Goal: Information Seeking & Learning: Learn about a topic

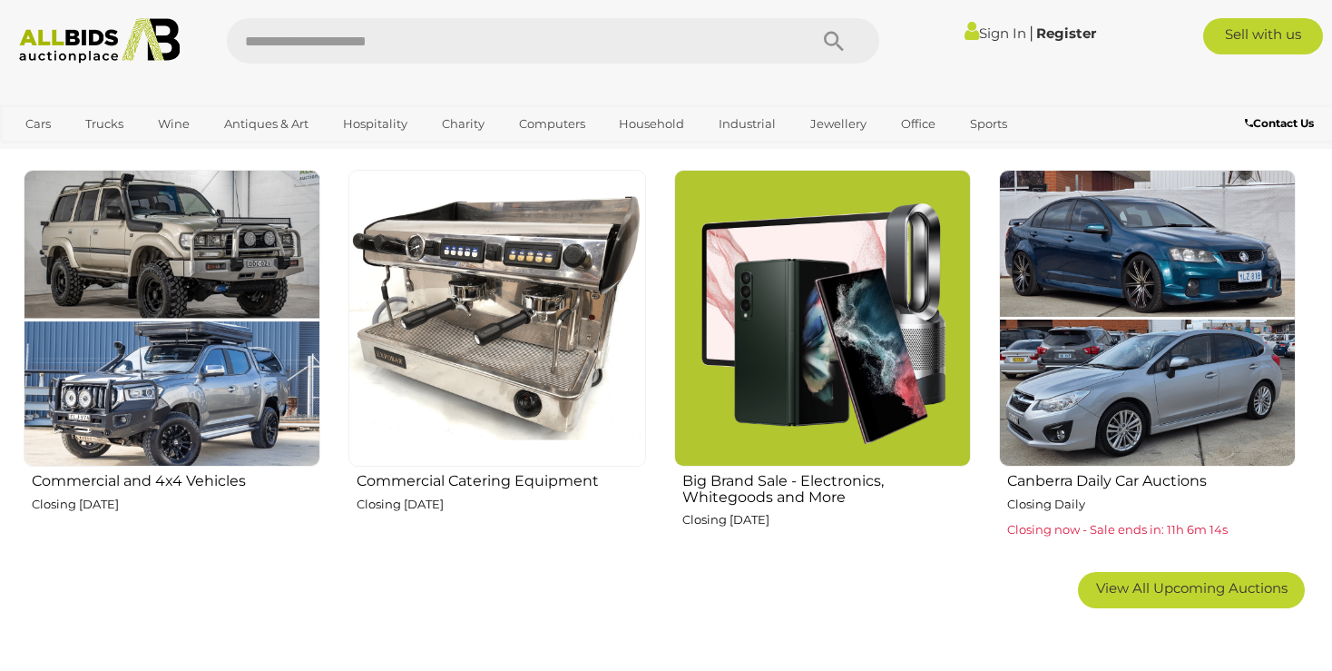
scroll to position [1054, 0]
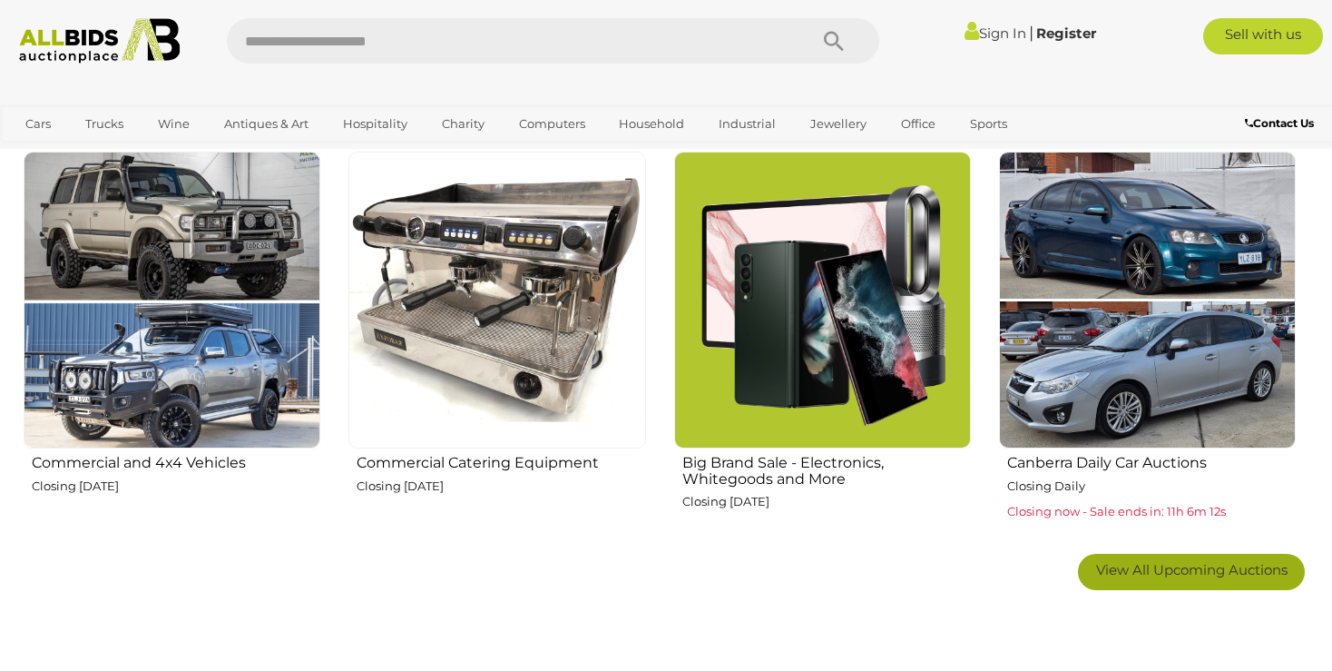
click at [1162, 558] on link "View All Upcoming Auctions" at bounding box center [1191, 572] width 227 height 36
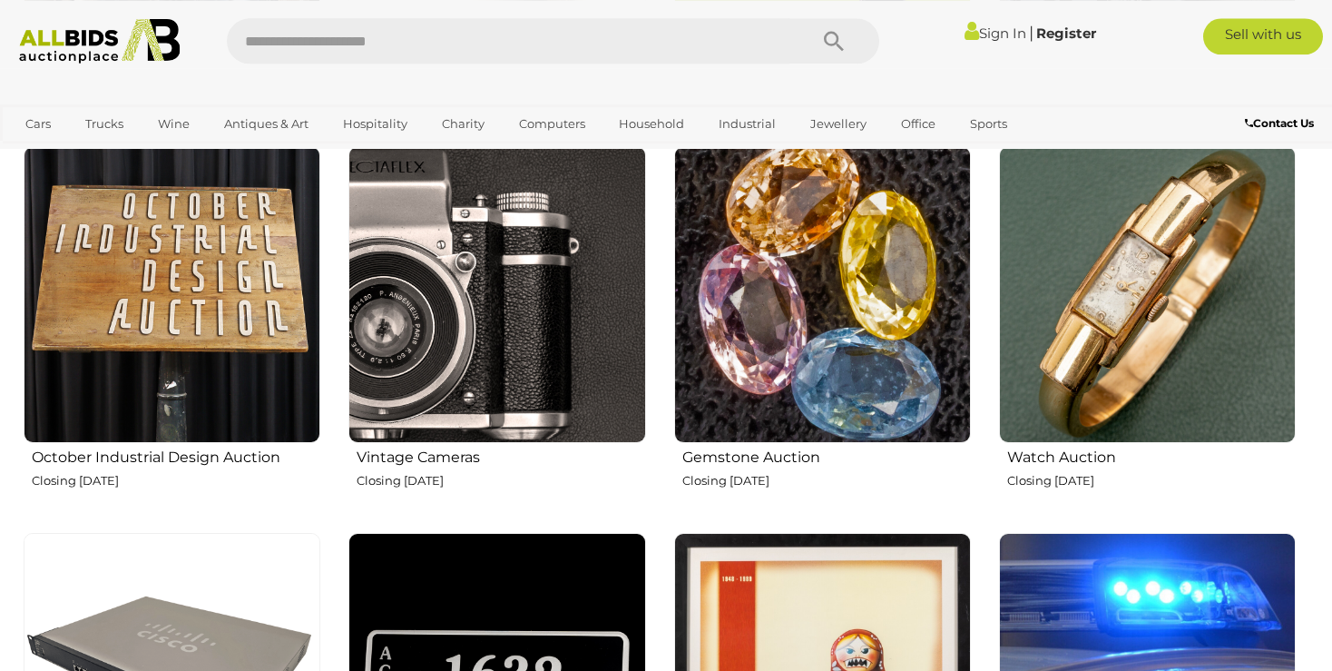
scroll to position [1437, 0]
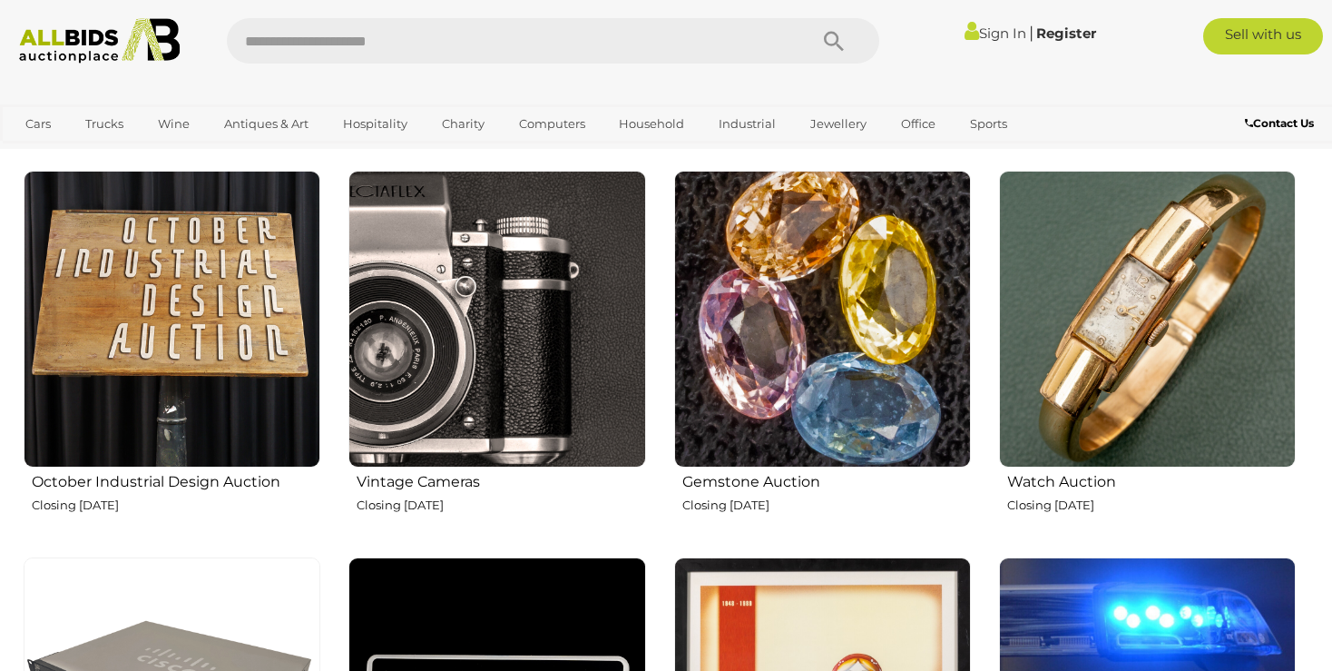
click at [186, 339] on img at bounding box center [172, 319] width 297 height 297
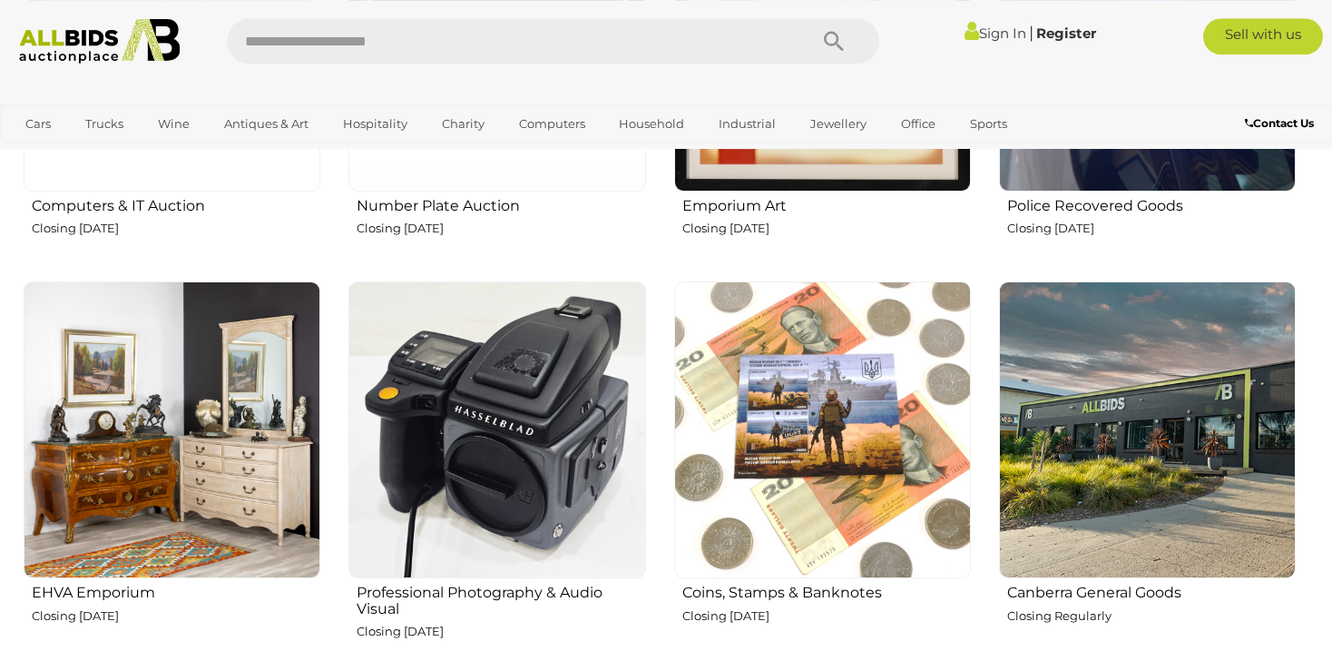
scroll to position [2108, 0]
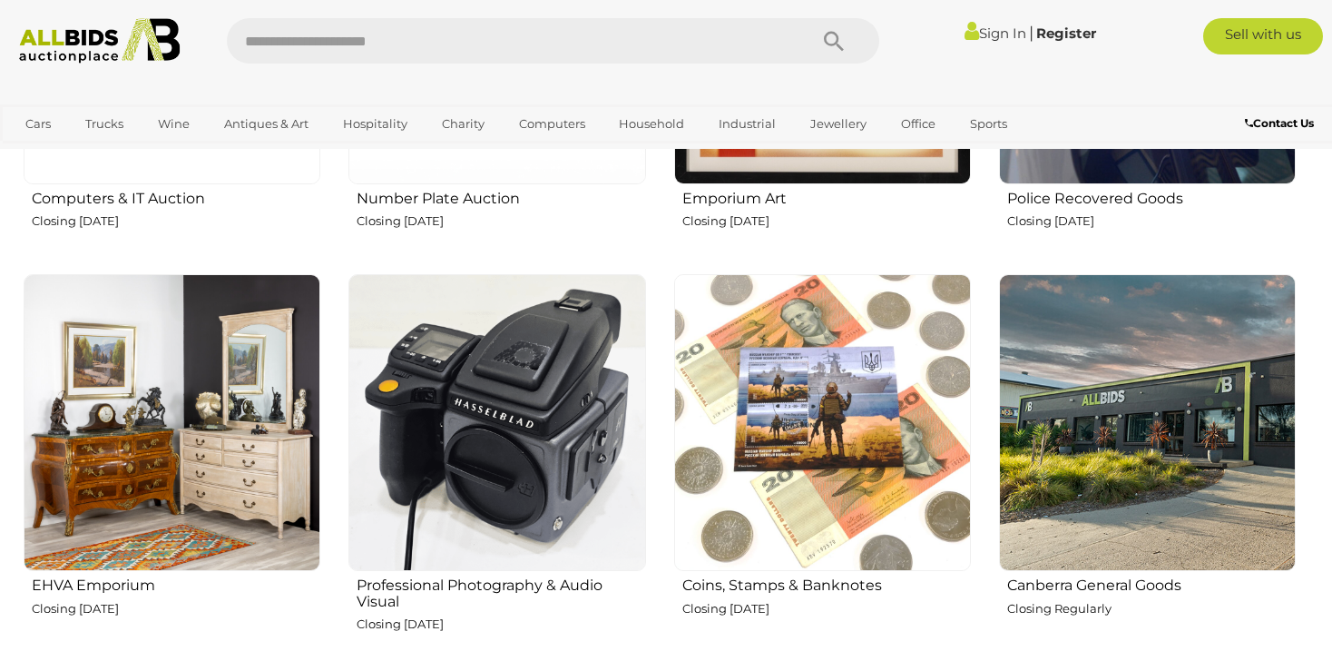
click at [197, 412] on img at bounding box center [172, 422] width 297 height 297
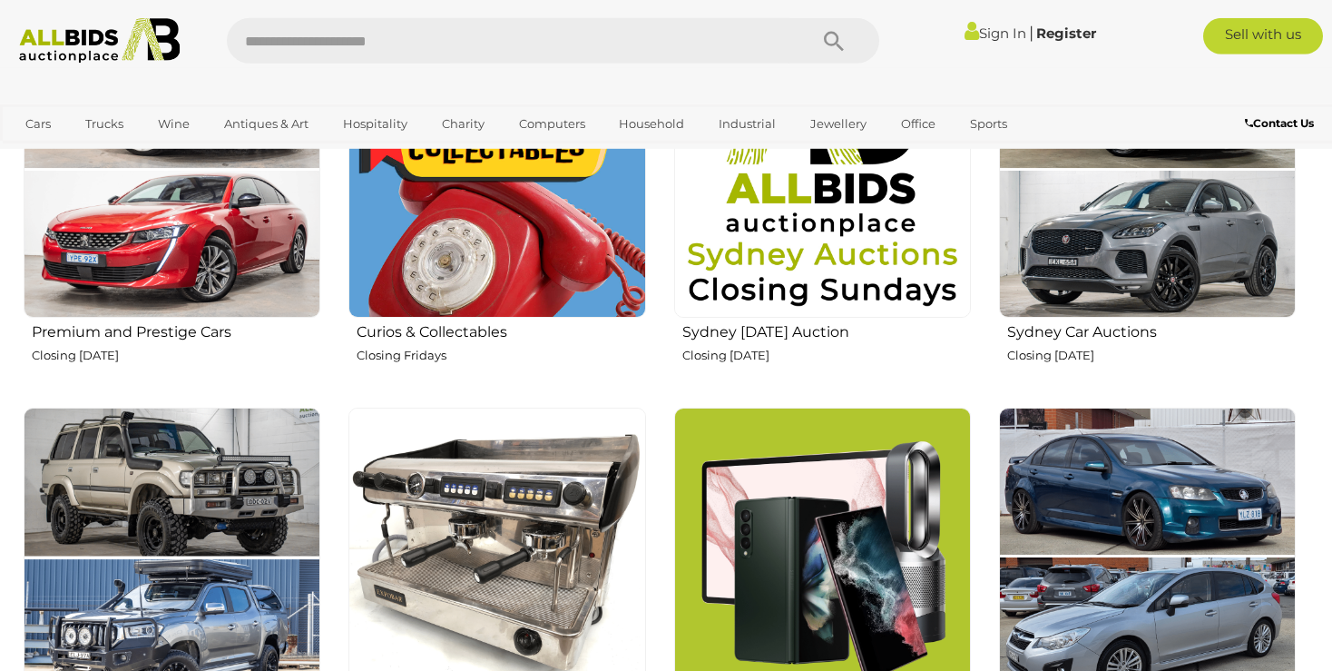
scroll to position [766, 0]
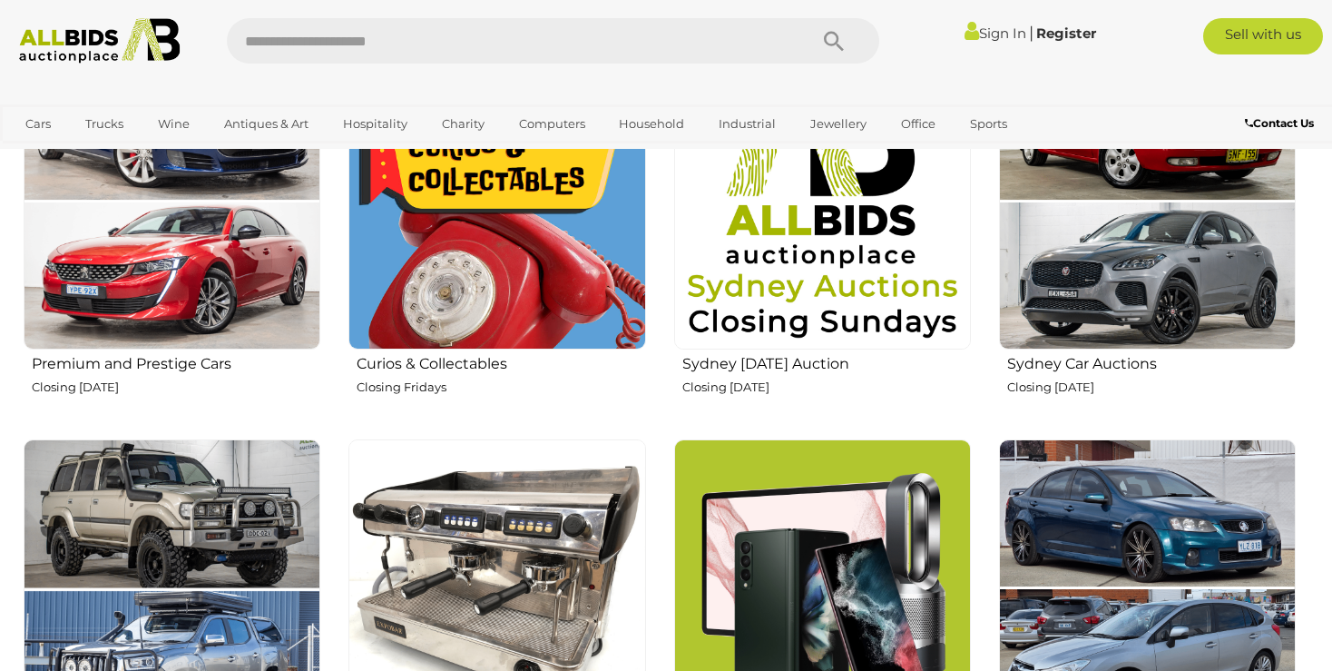
click at [454, 307] on img at bounding box center [496, 201] width 297 height 297
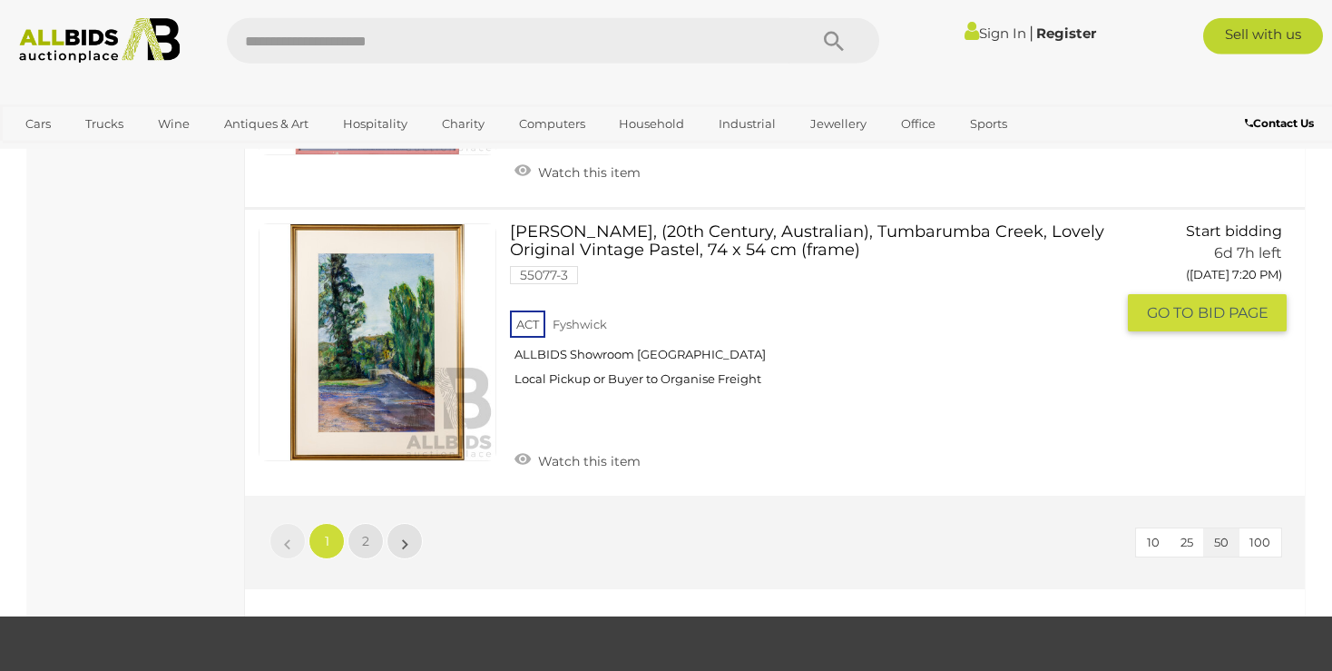
scroll to position [14278, 0]
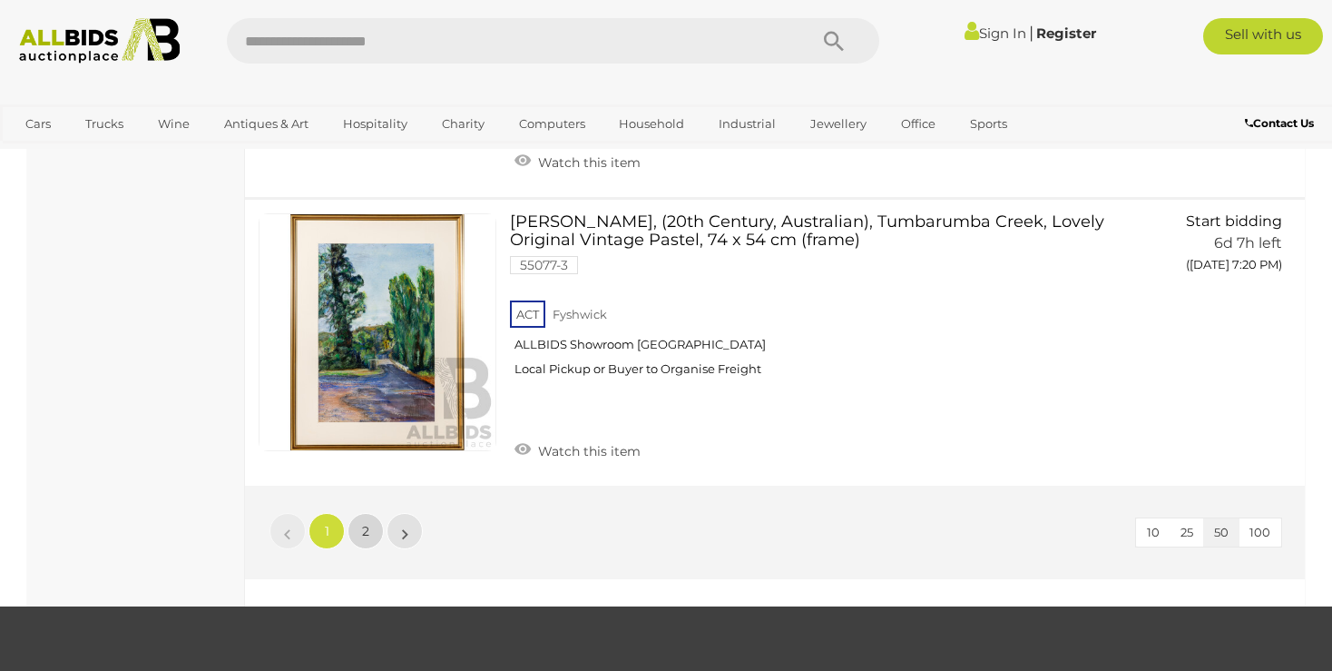
click at [365, 523] on span "2" at bounding box center [365, 531] width 7 height 16
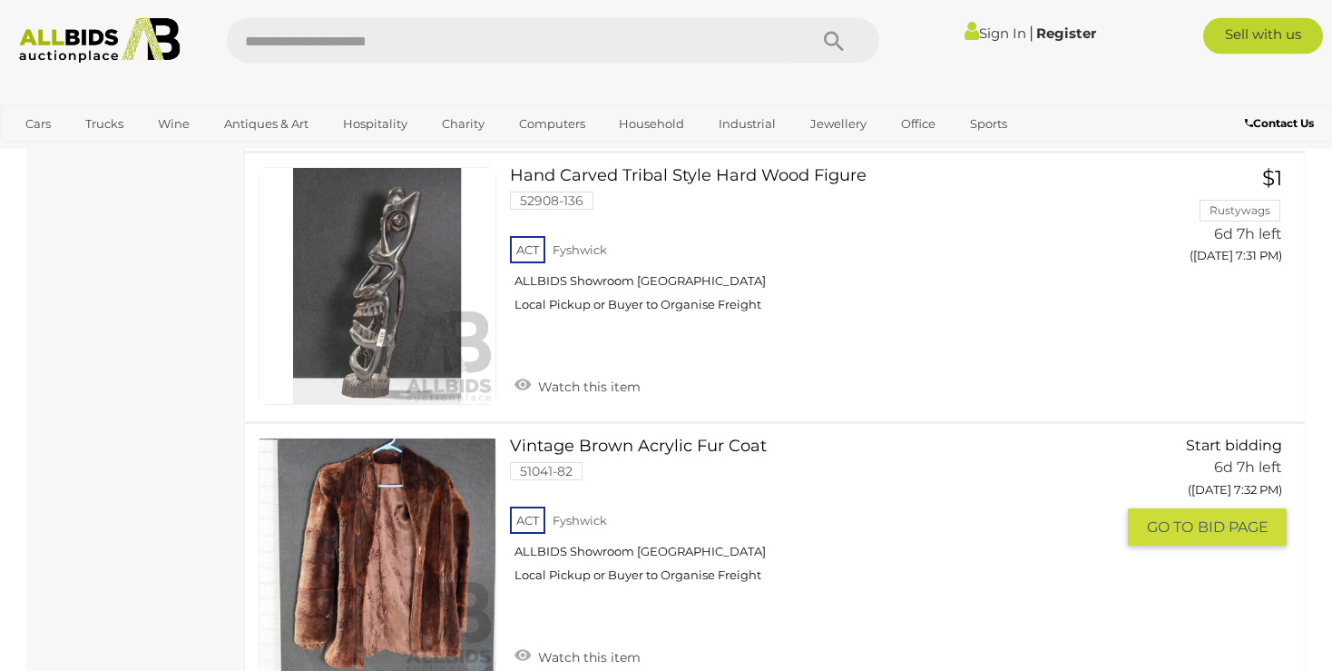
scroll to position [2967, 0]
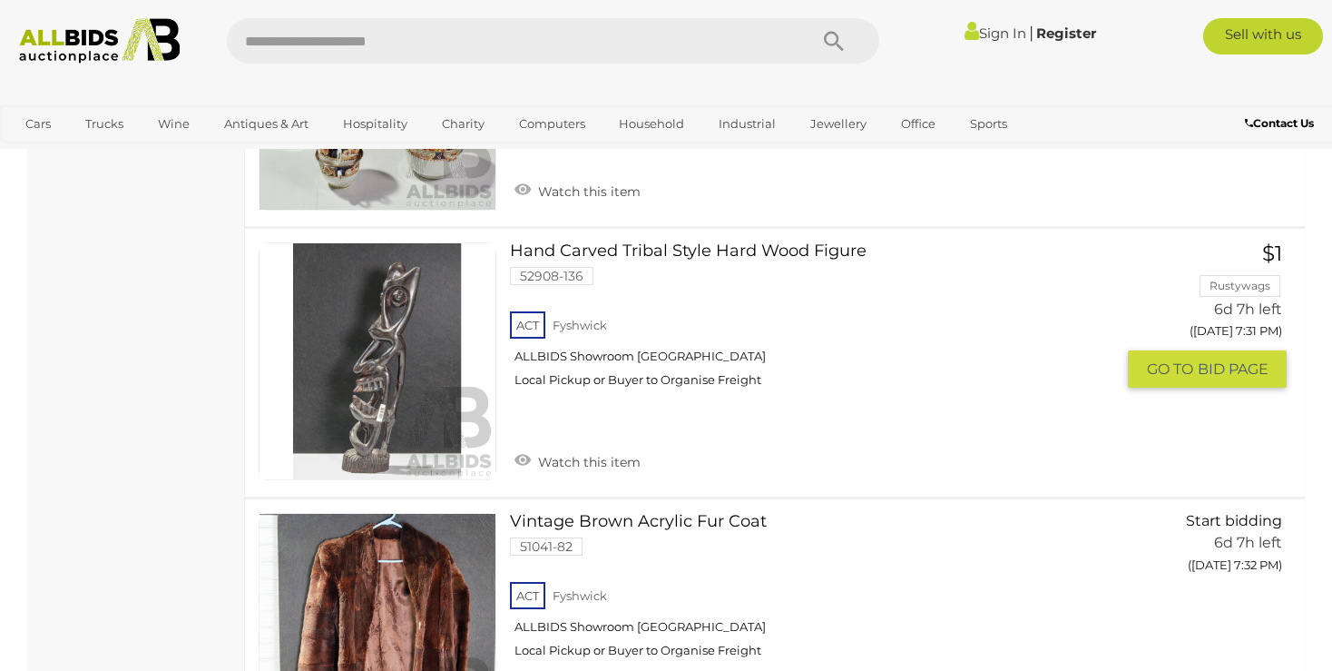
click at [400, 358] on link at bounding box center [378, 361] width 238 height 238
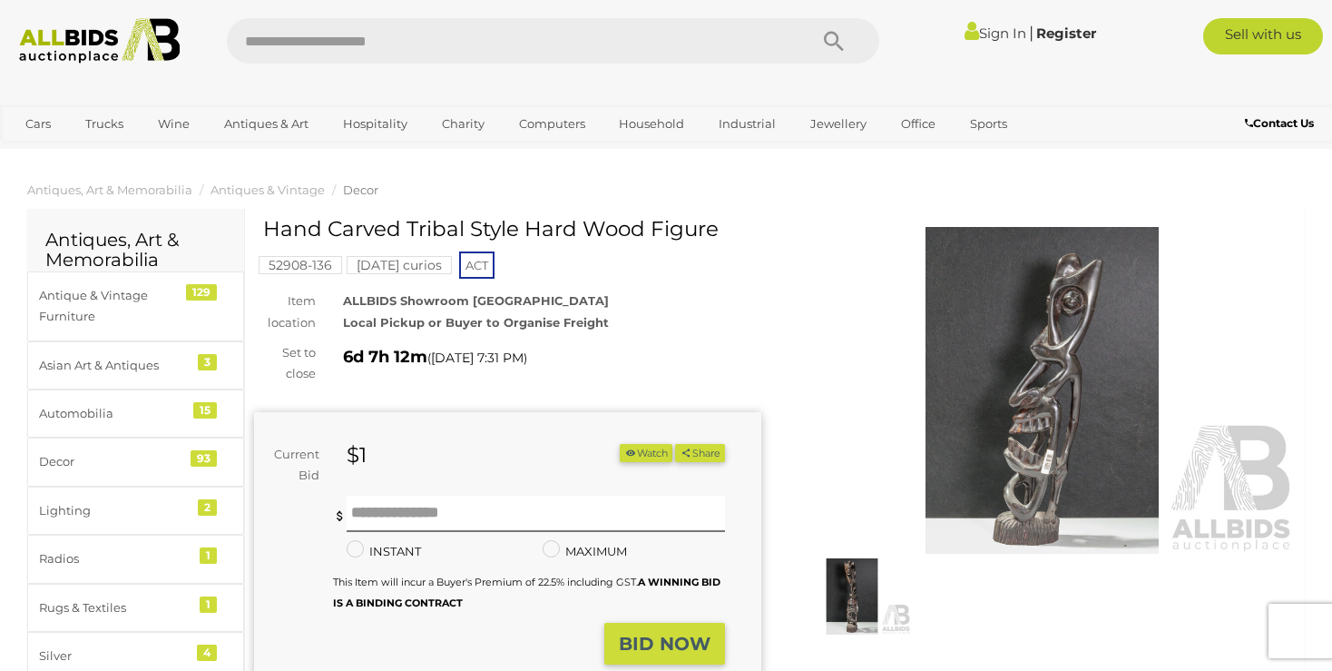
click at [857, 603] on img at bounding box center [852, 596] width 118 height 76
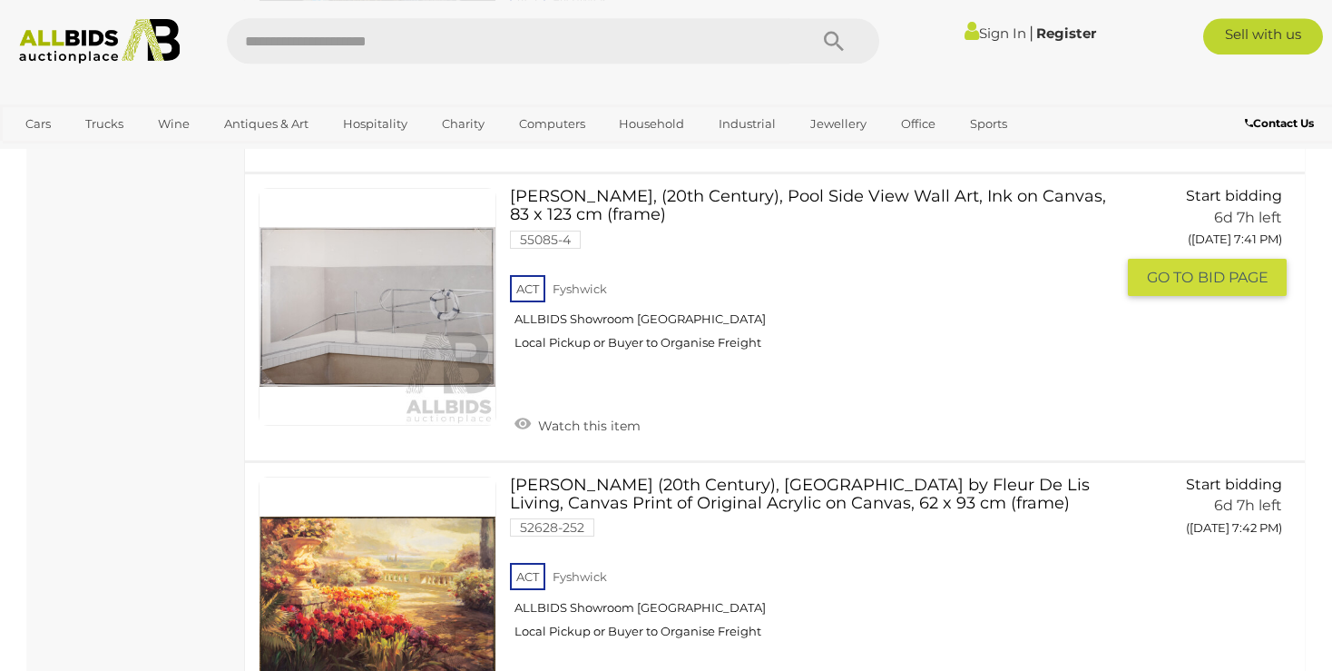
scroll to position [5856, 0]
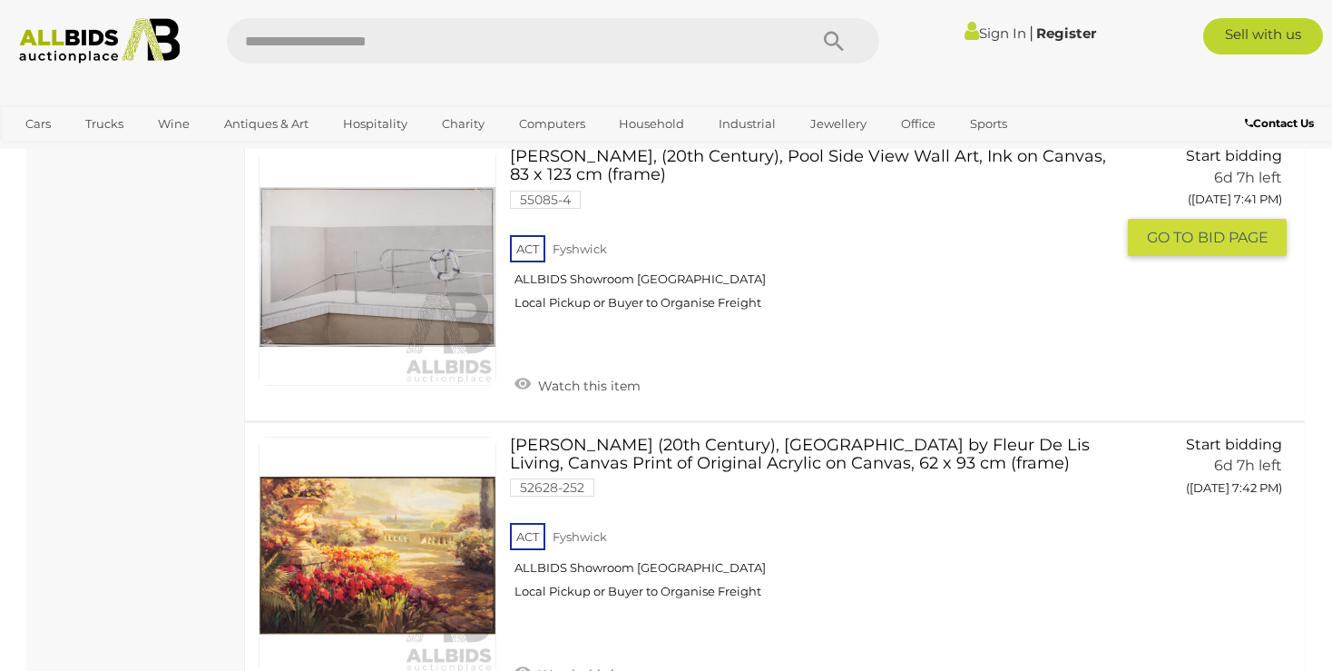
click at [322, 234] on link at bounding box center [378, 267] width 238 height 238
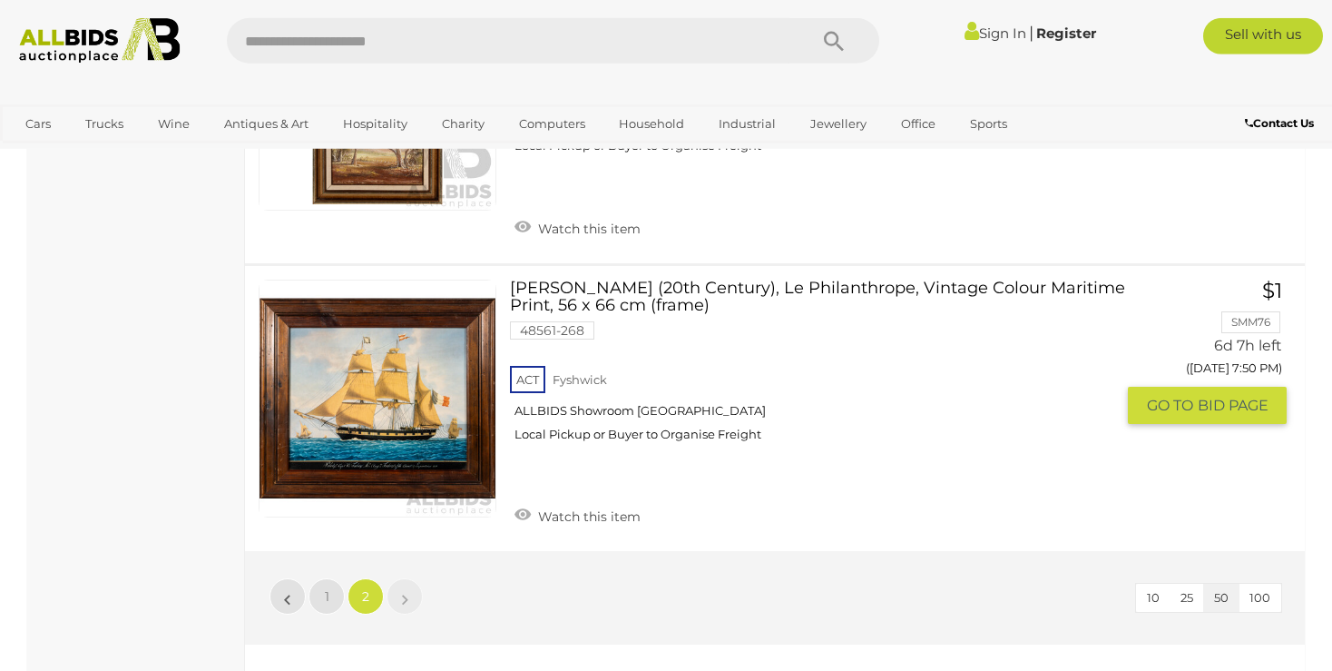
scroll to position [8339, 0]
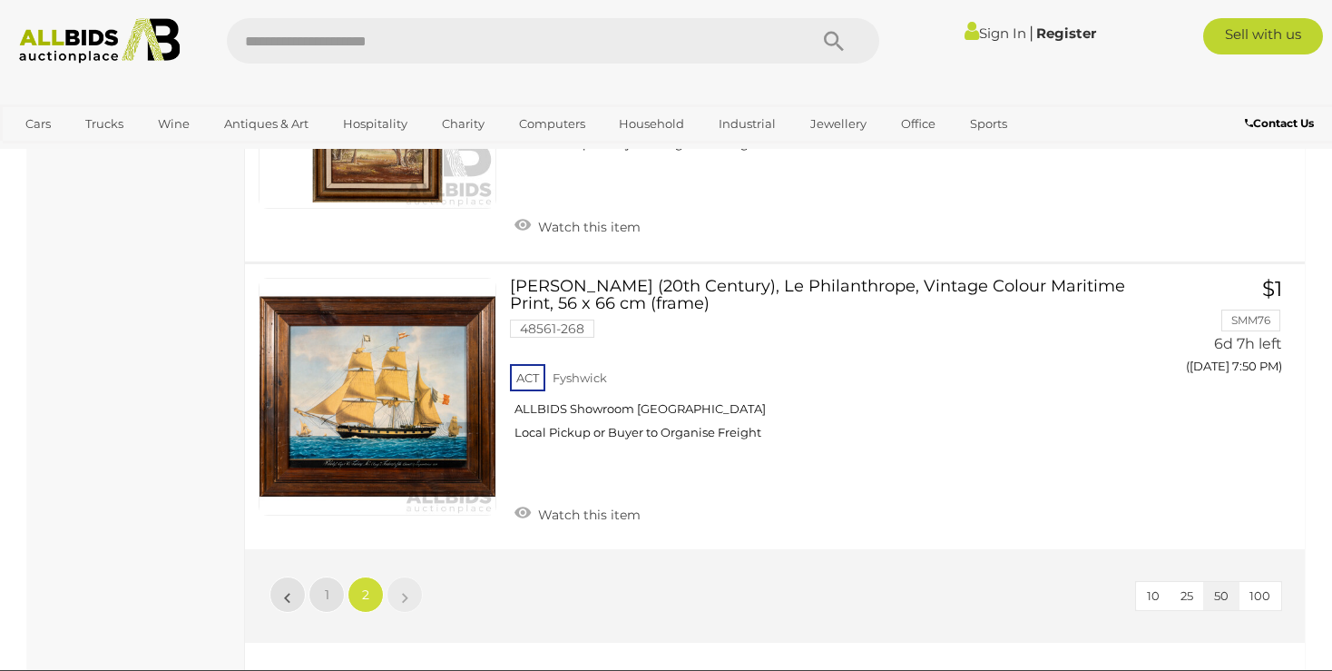
click at [407, 576] on li "»" at bounding box center [404, 594] width 35 height 36
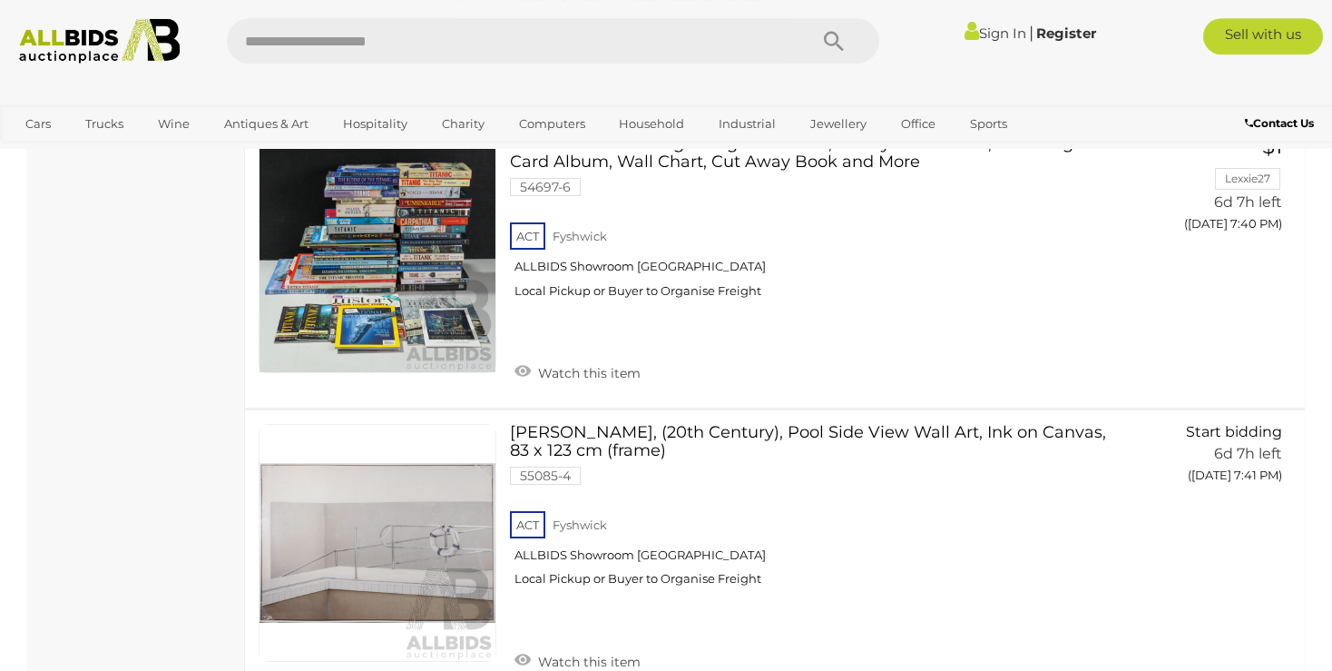
scroll to position [5557, 0]
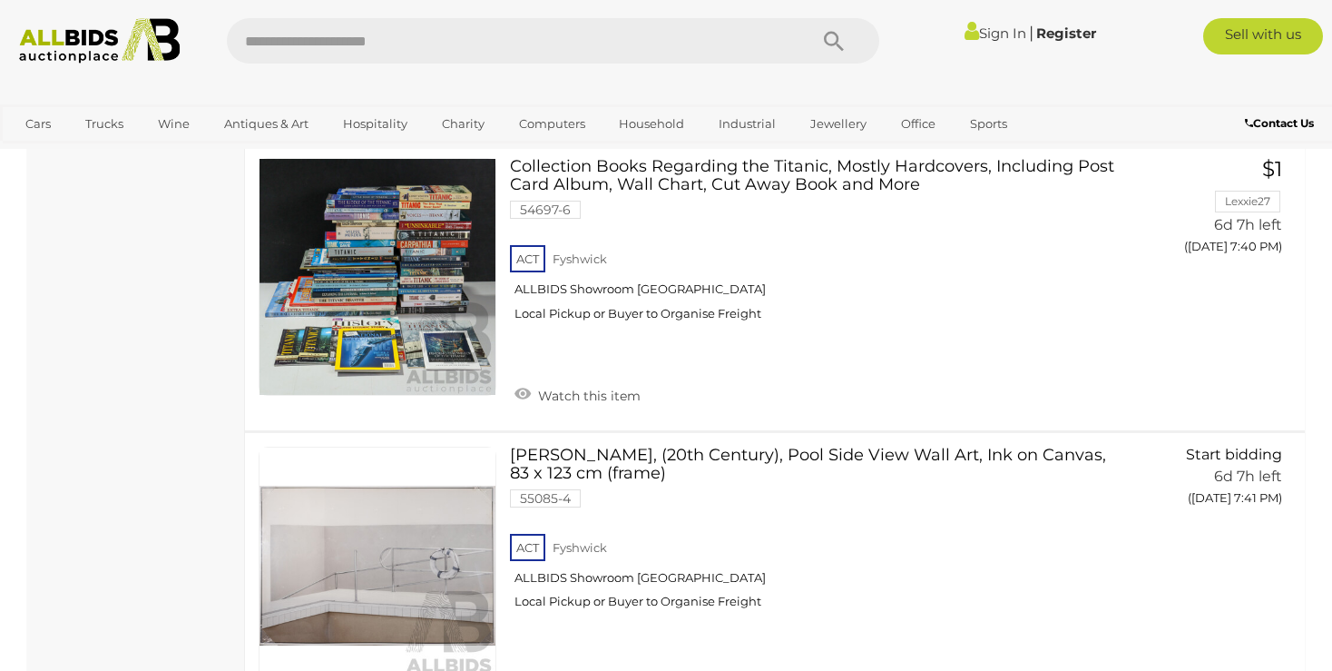
click at [45, 39] on img at bounding box center [100, 40] width 180 height 45
click at [81, 48] on img at bounding box center [100, 40] width 180 height 45
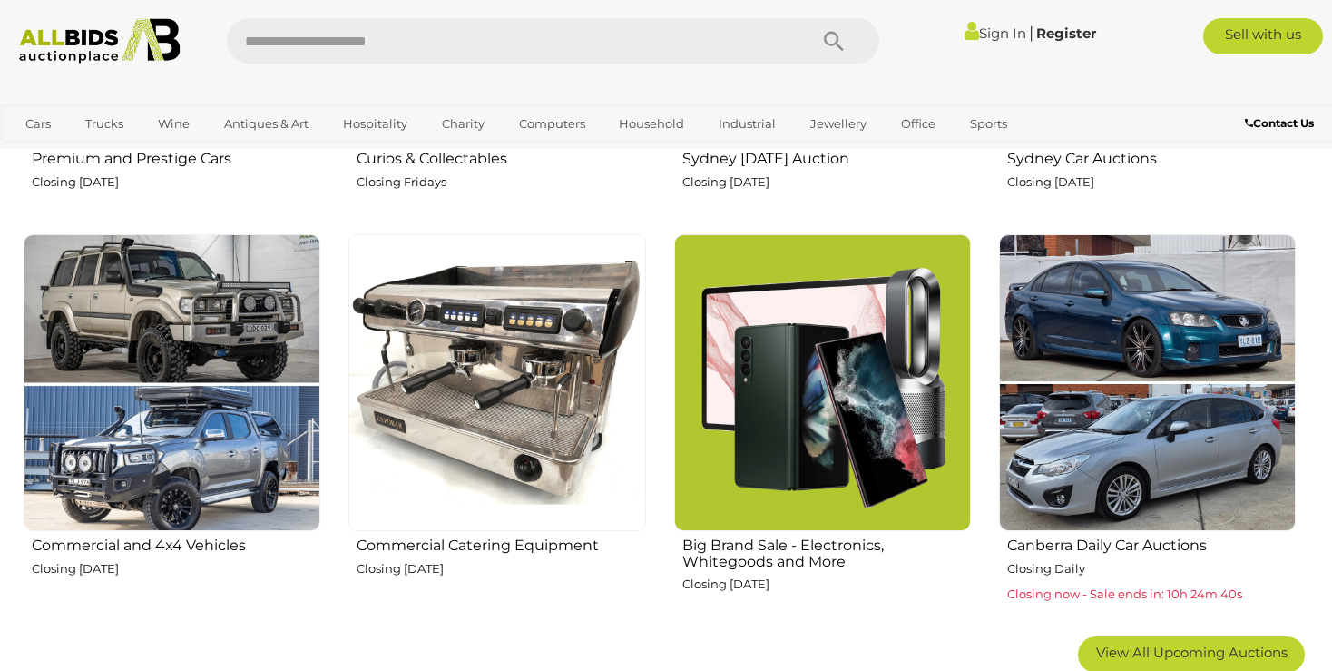
scroll to position [1054, 0]
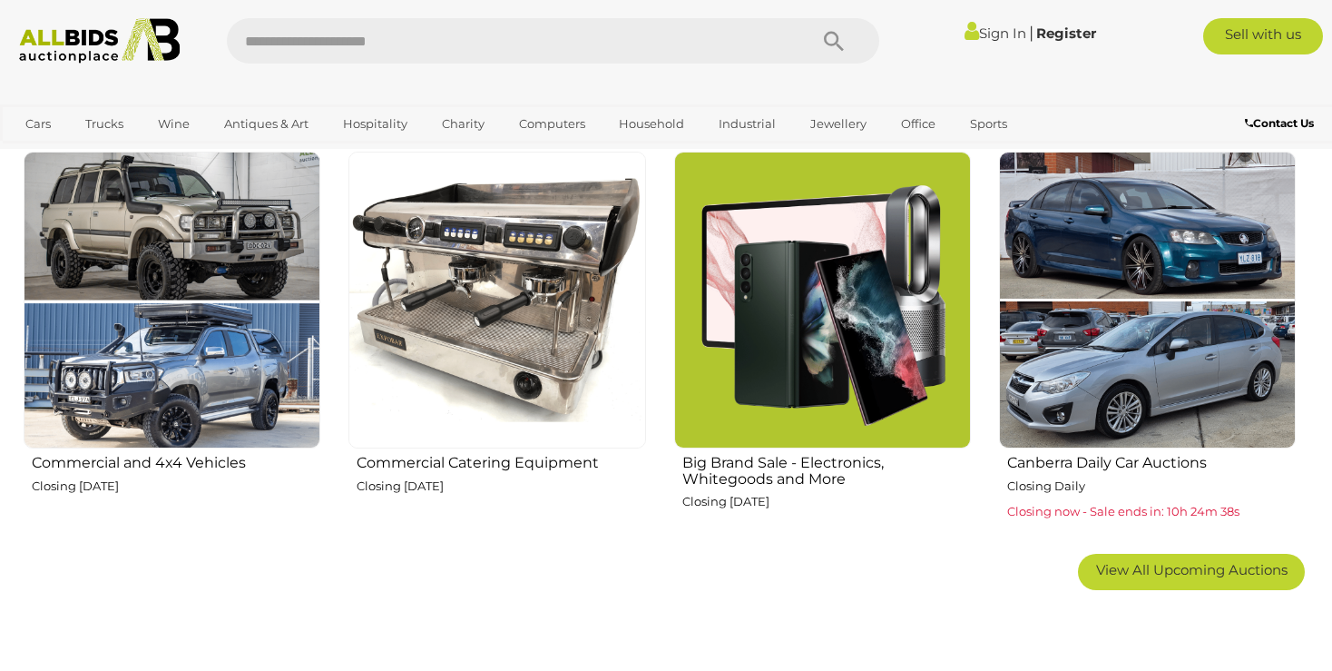
click at [470, 256] on img at bounding box center [496, 300] width 297 height 297
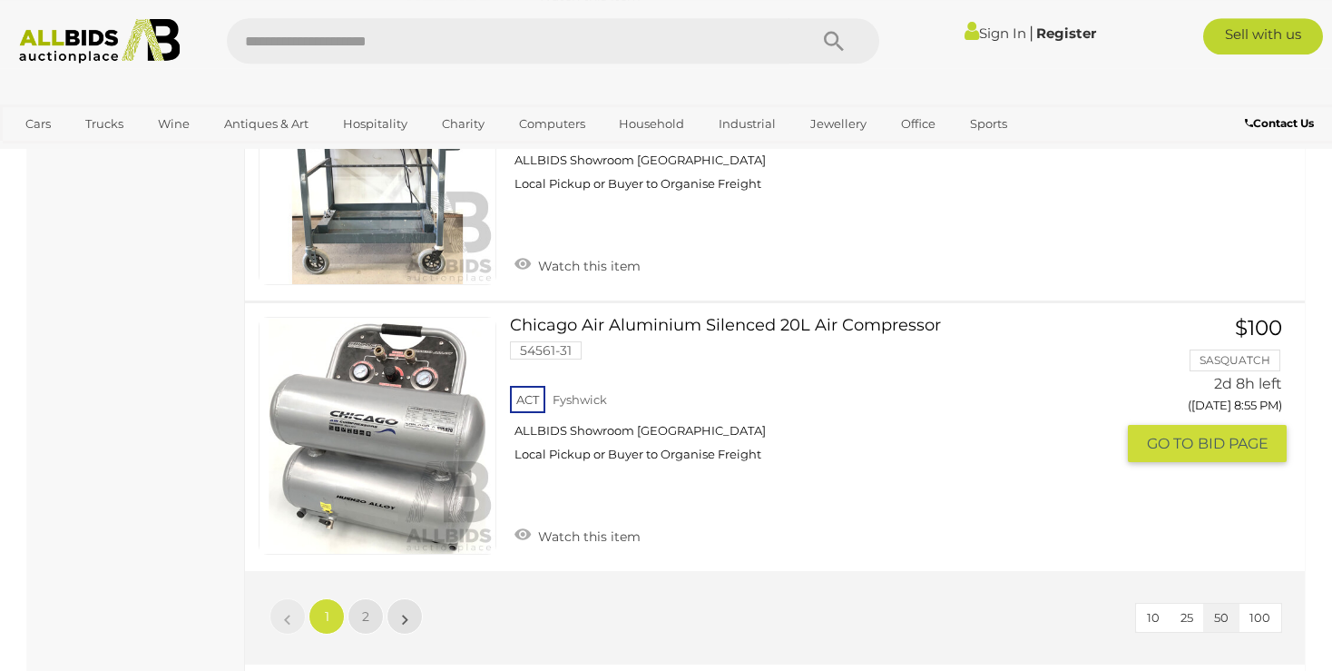
scroll to position [13319, 0]
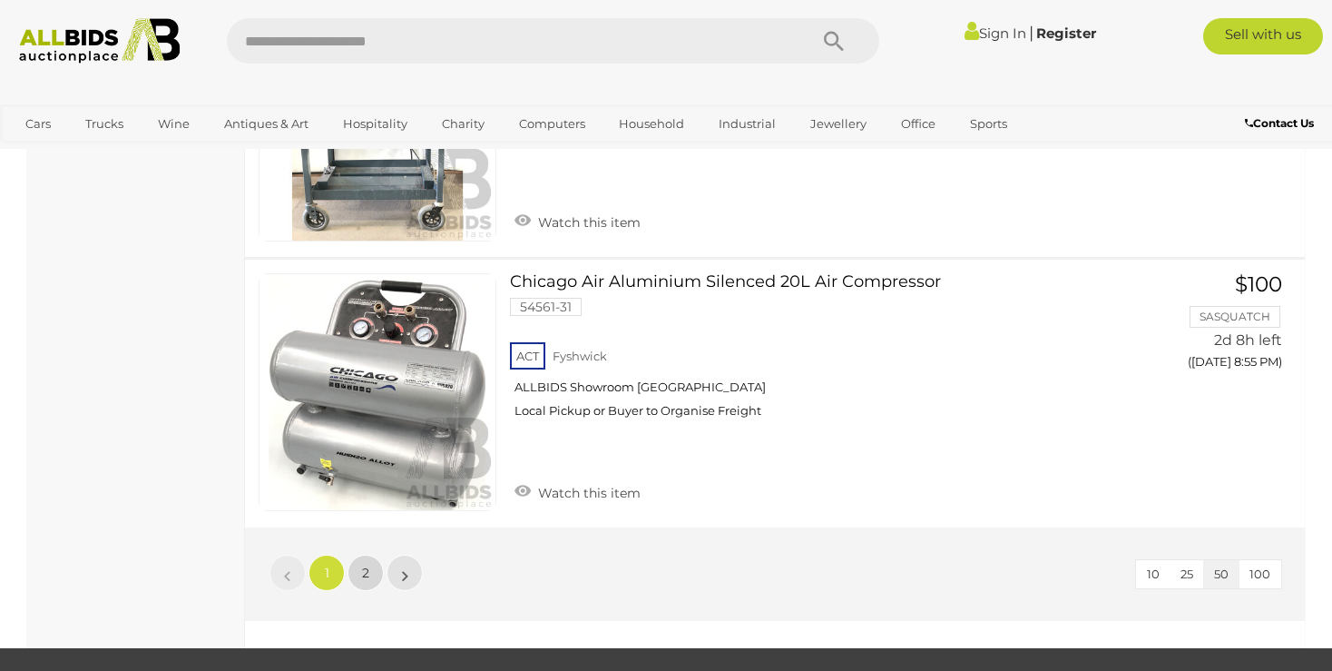
click at [376, 554] on link "2" at bounding box center [366, 572] width 36 height 36
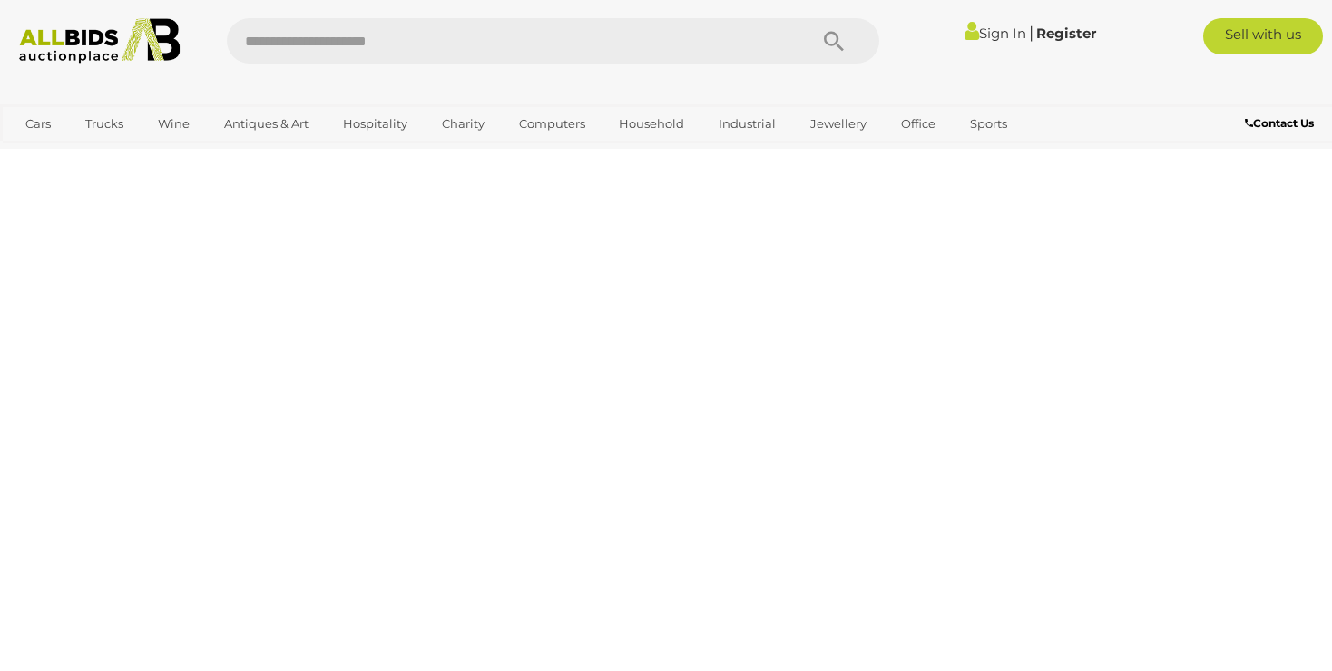
scroll to position [93, 0]
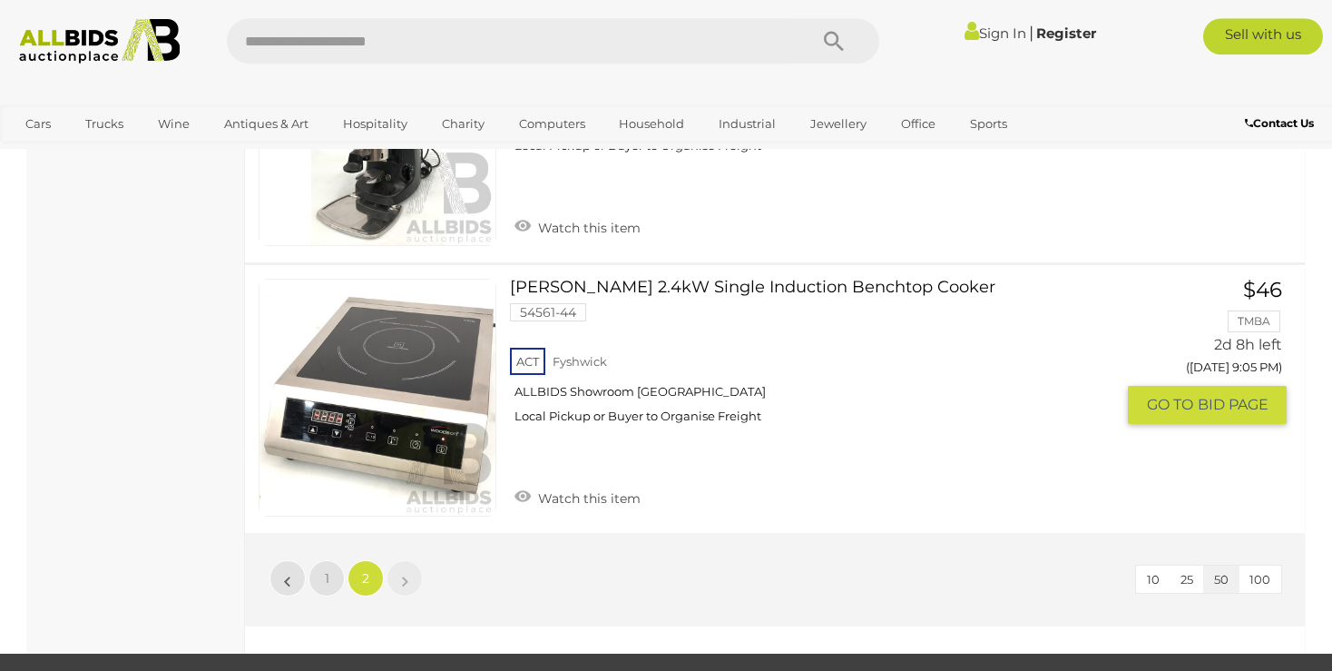
scroll to position [1721, 0]
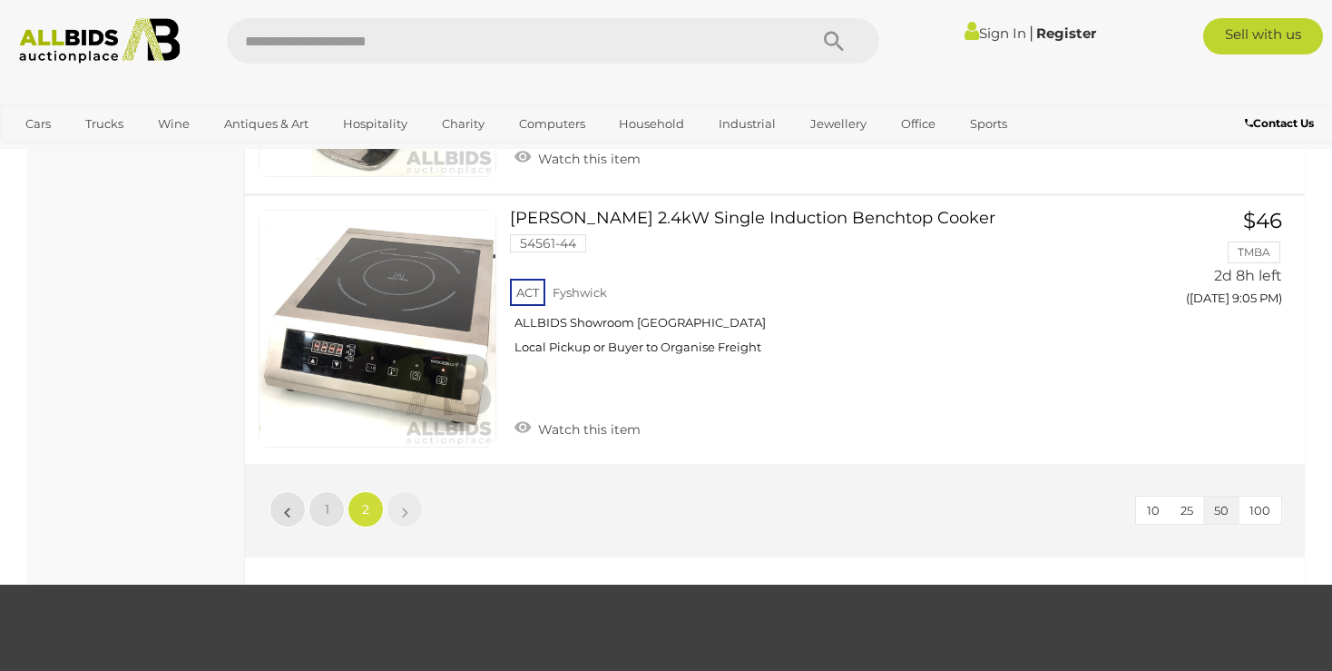
click at [114, 41] on img at bounding box center [100, 40] width 180 height 45
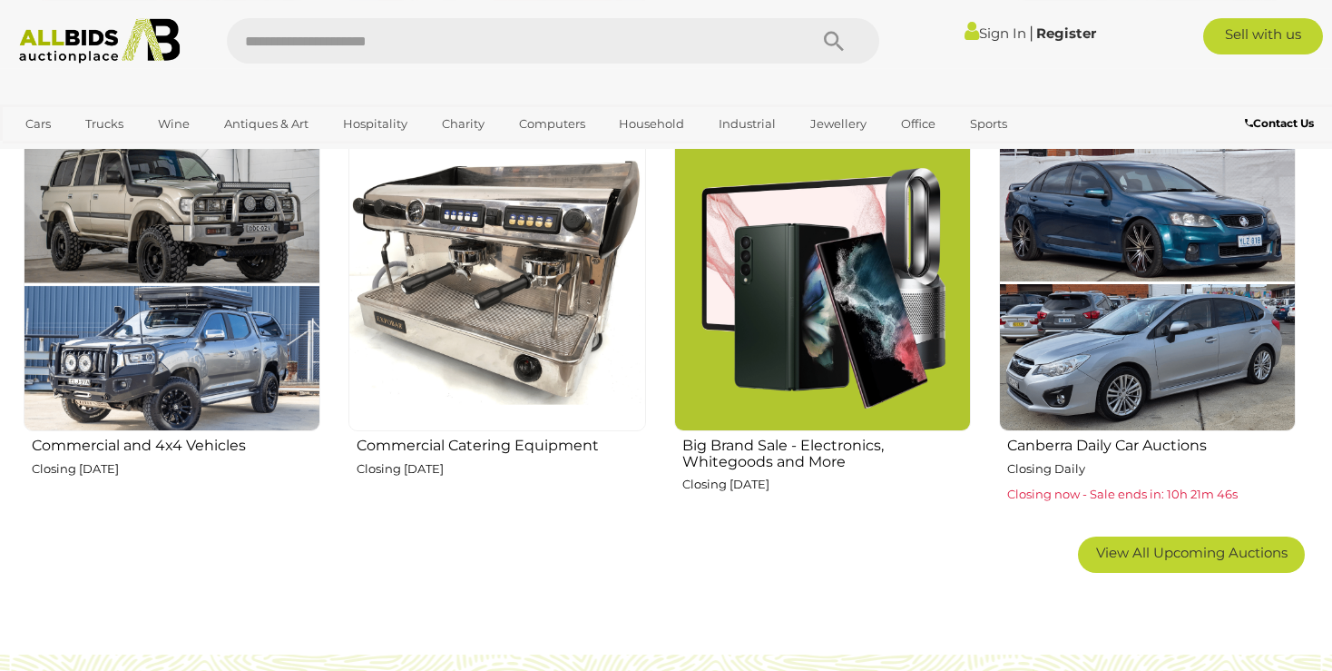
scroll to position [1150, 0]
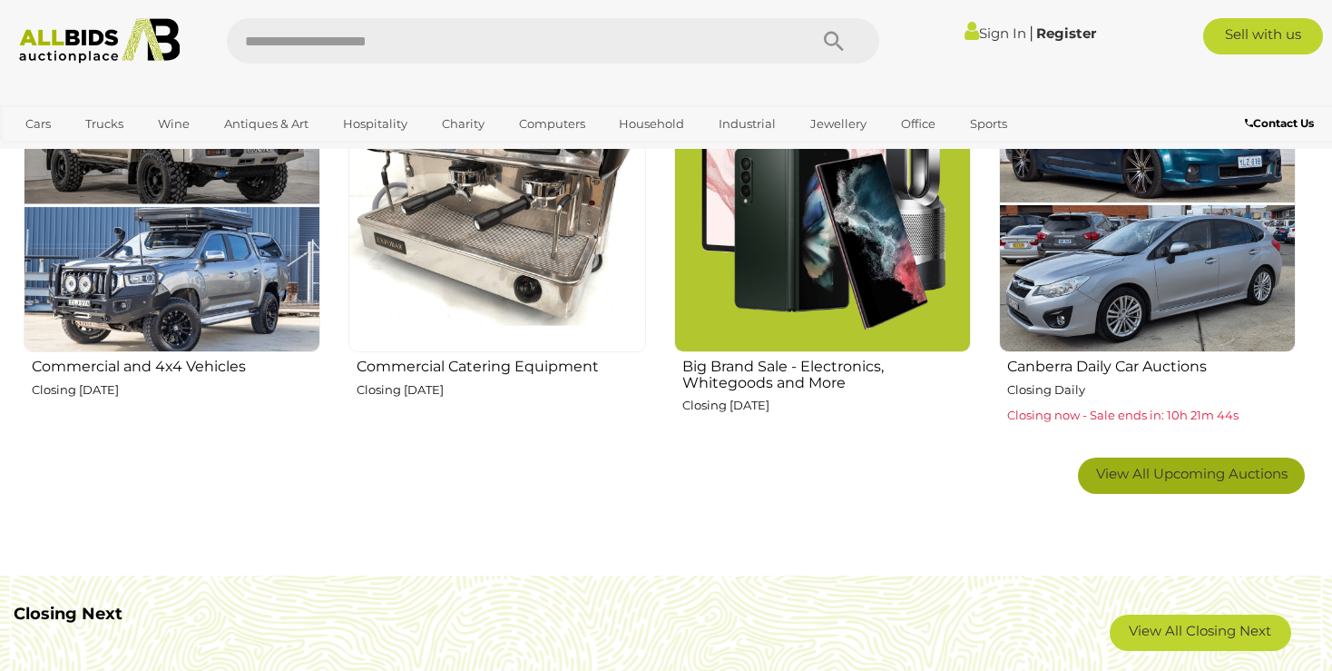
click at [1221, 472] on span "View All Upcoming Auctions" at bounding box center [1191, 473] width 191 height 17
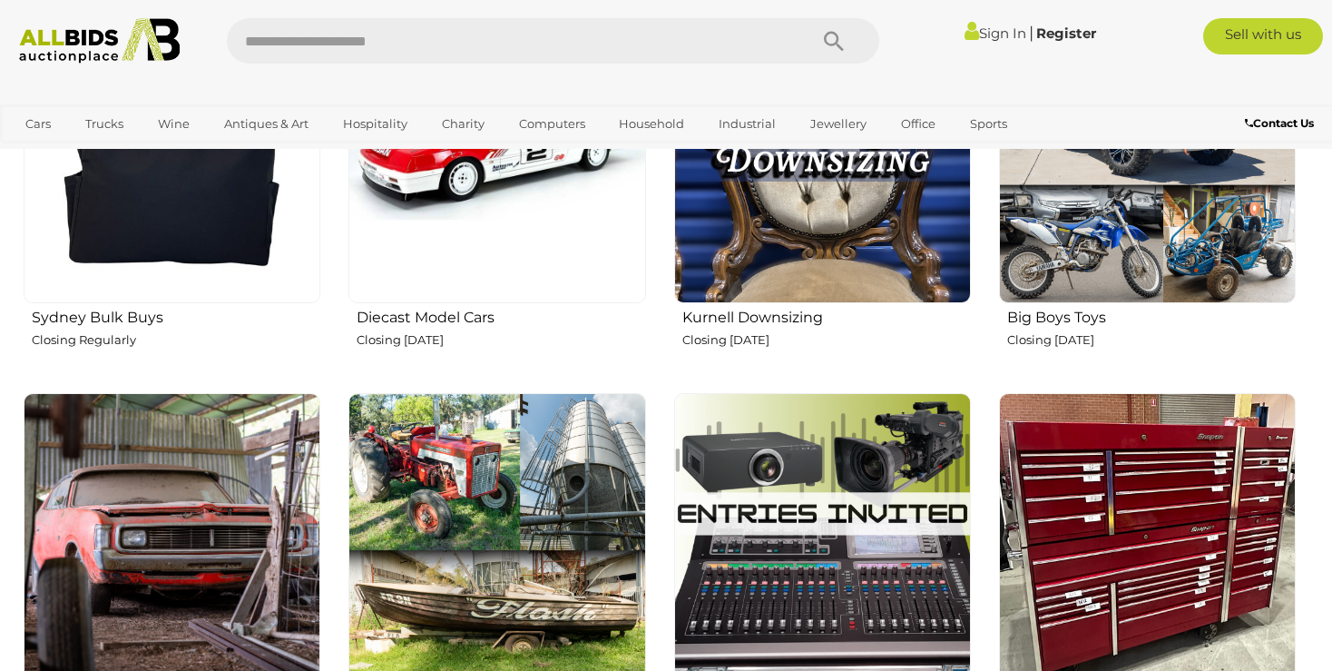
scroll to position [2875, 0]
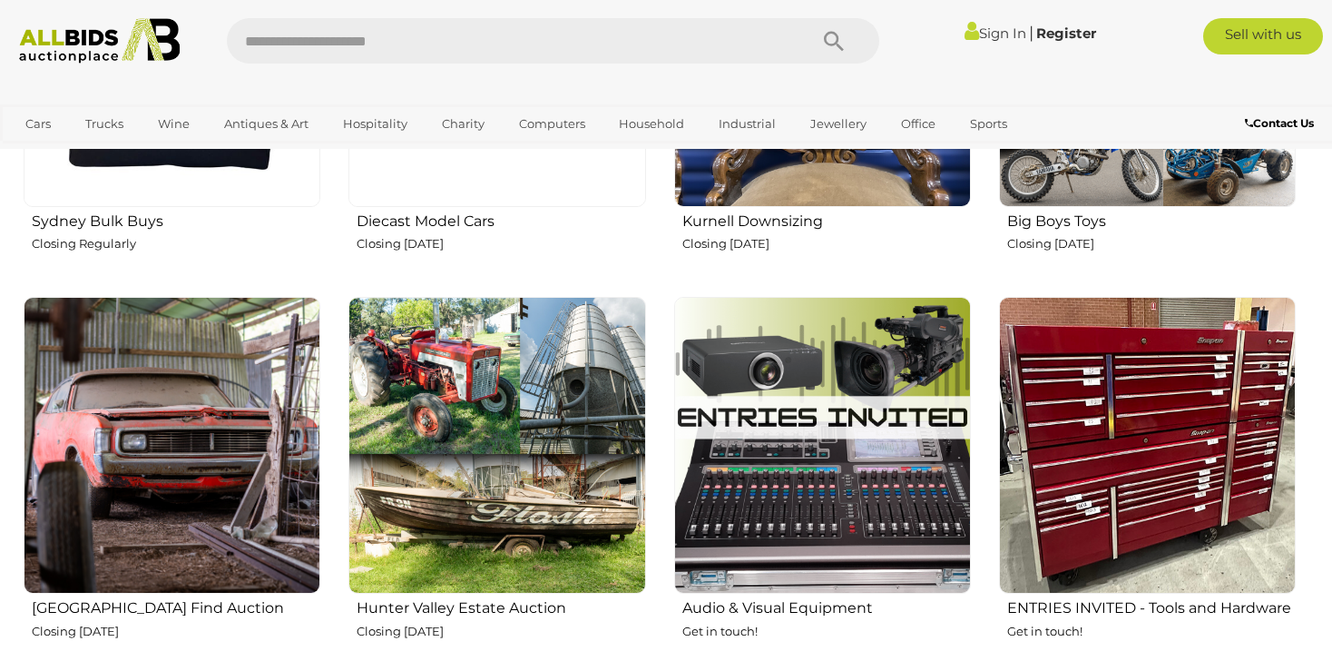
click at [526, 412] on img at bounding box center [496, 445] width 297 height 297
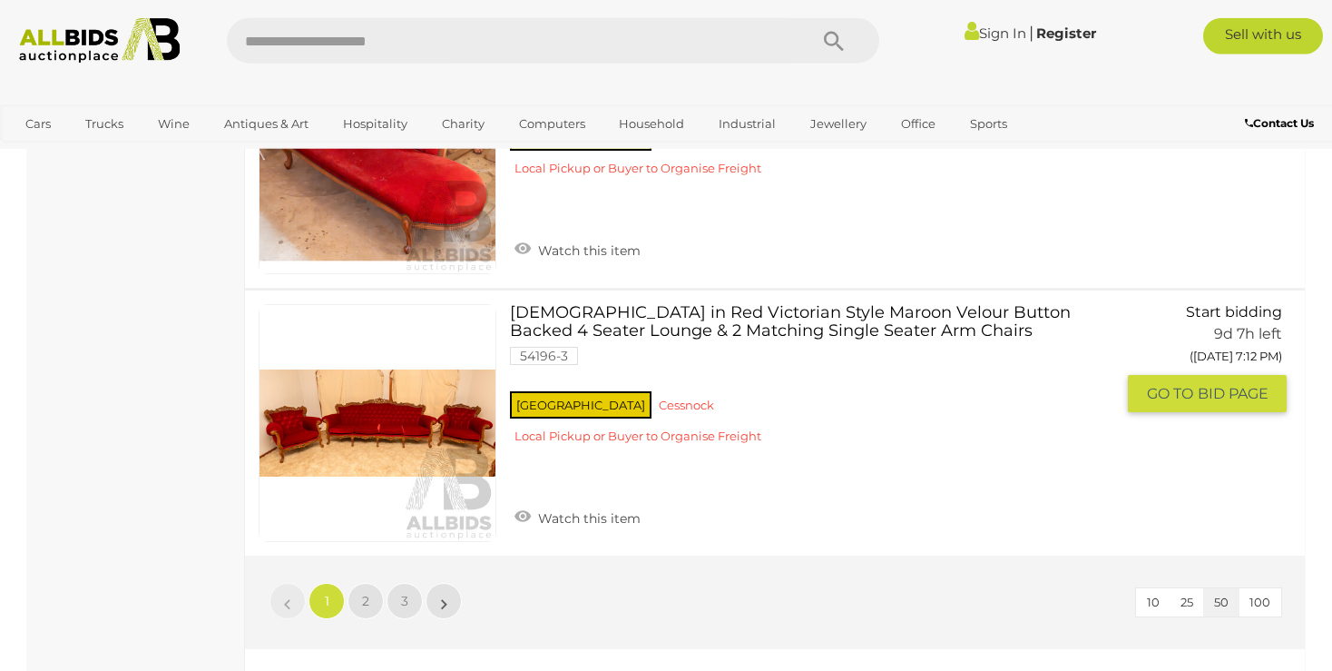
scroll to position [13128, 0]
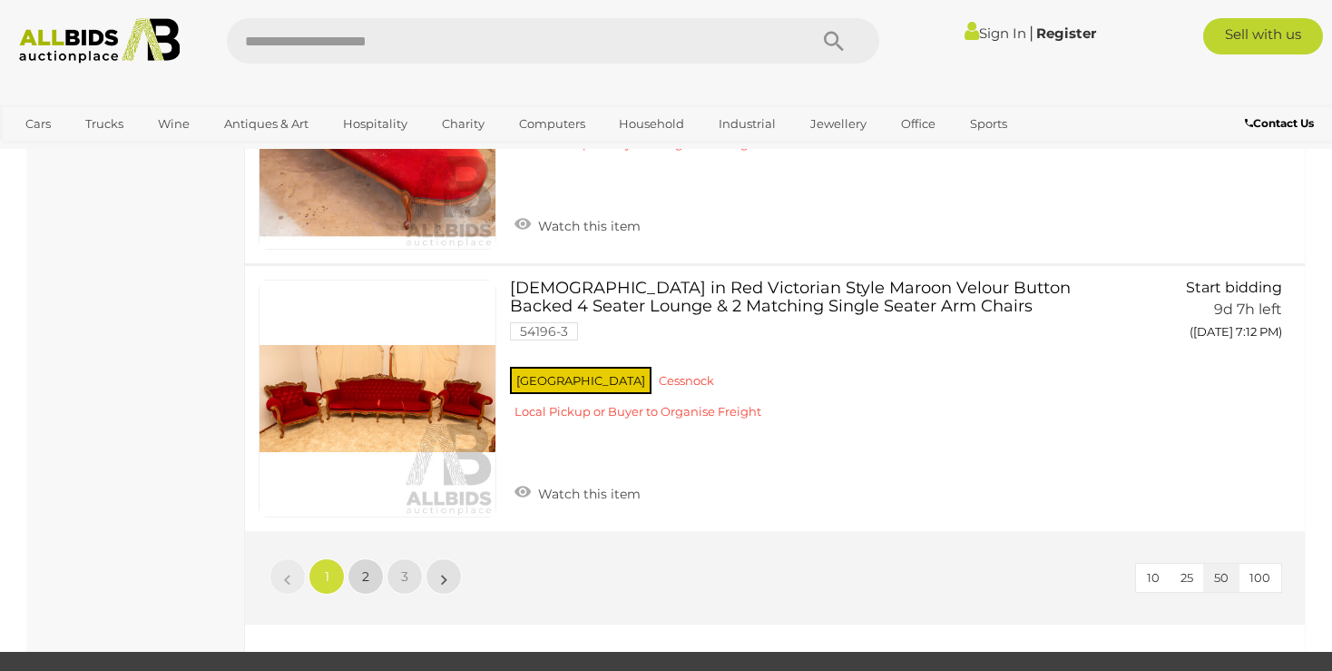
click at [362, 568] on span "2" at bounding box center [365, 576] width 7 height 16
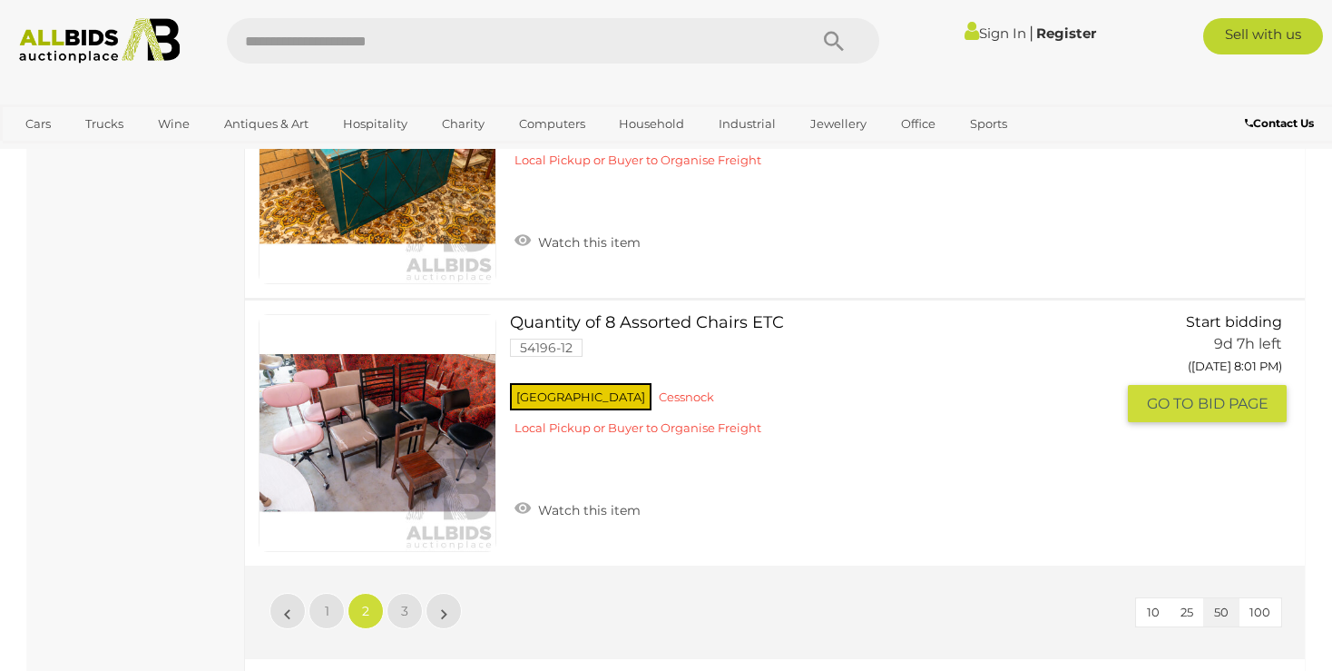
scroll to position [13125, 0]
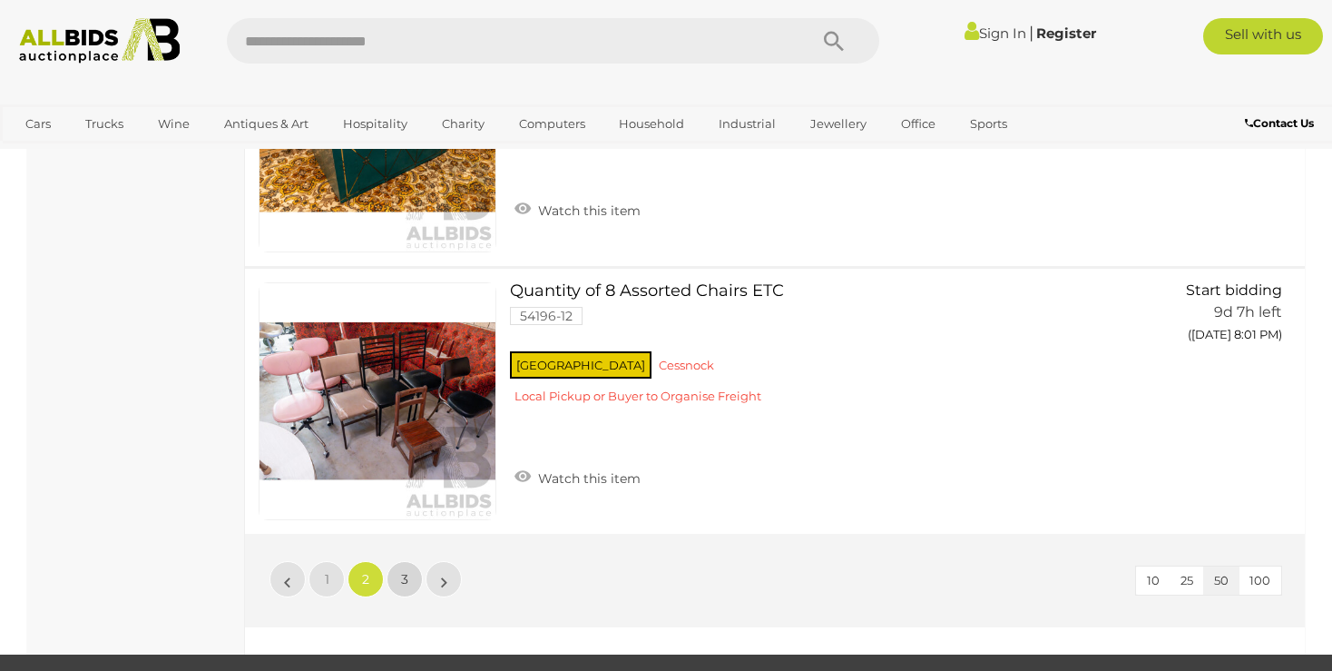
click at [401, 571] on span "3" at bounding box center [404, 579] width 7 height 16
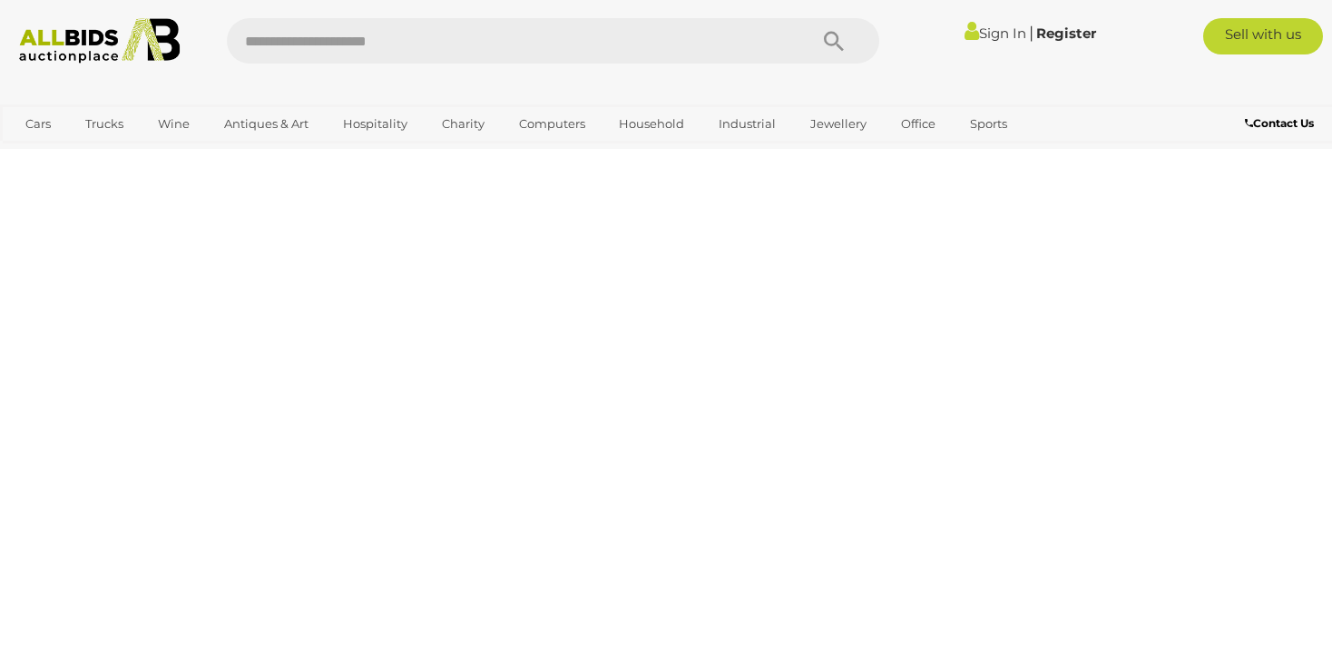
scroll to position [93, 0]
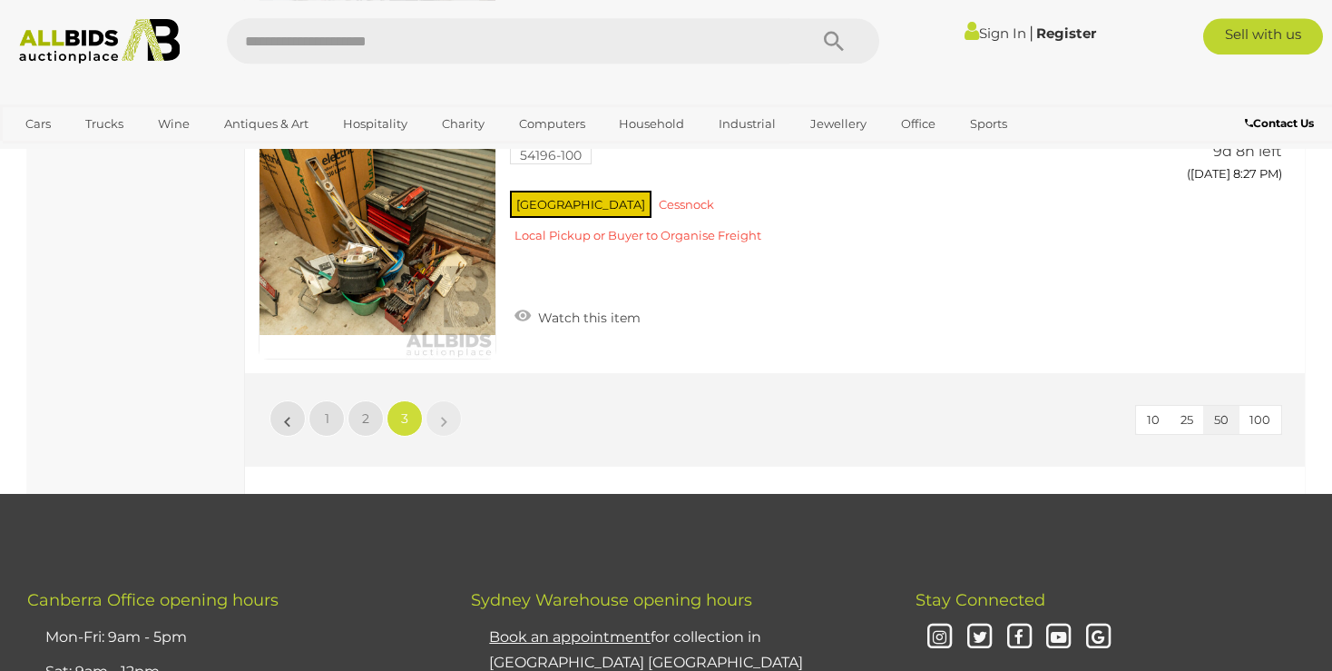
scroll to position [6897, 0]
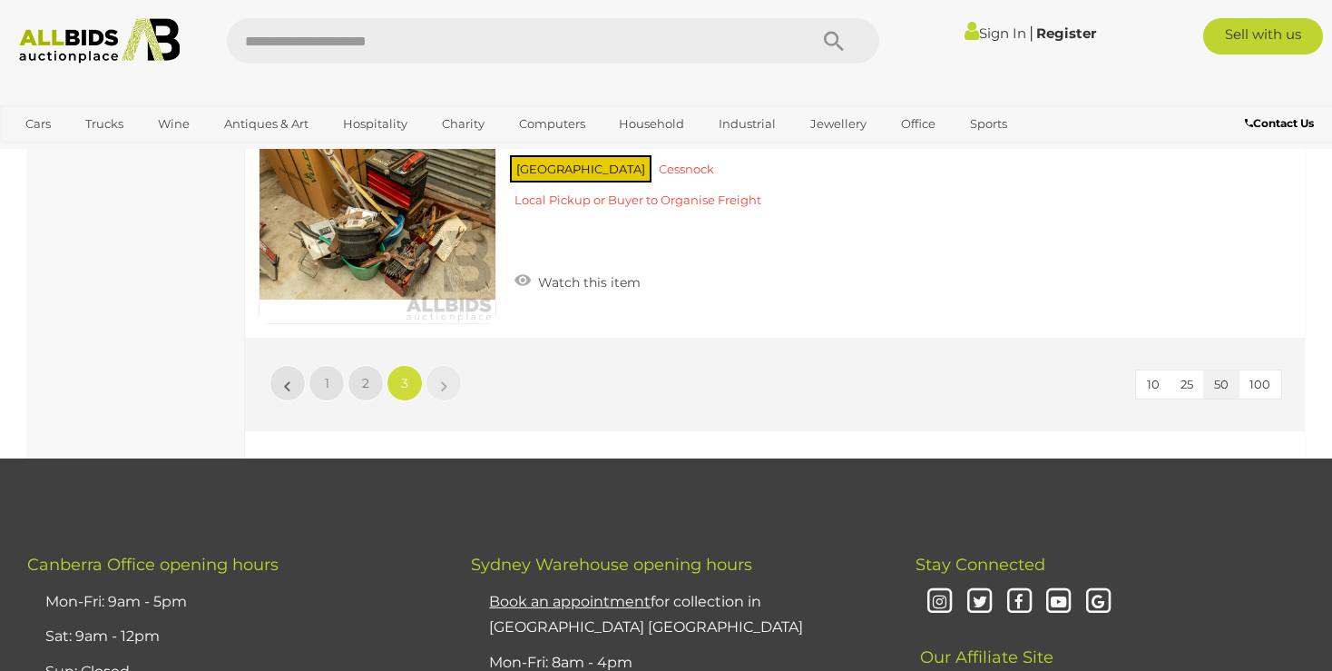
click at [107, 41] on img at bounding box center [100, 40] width 180 height 45
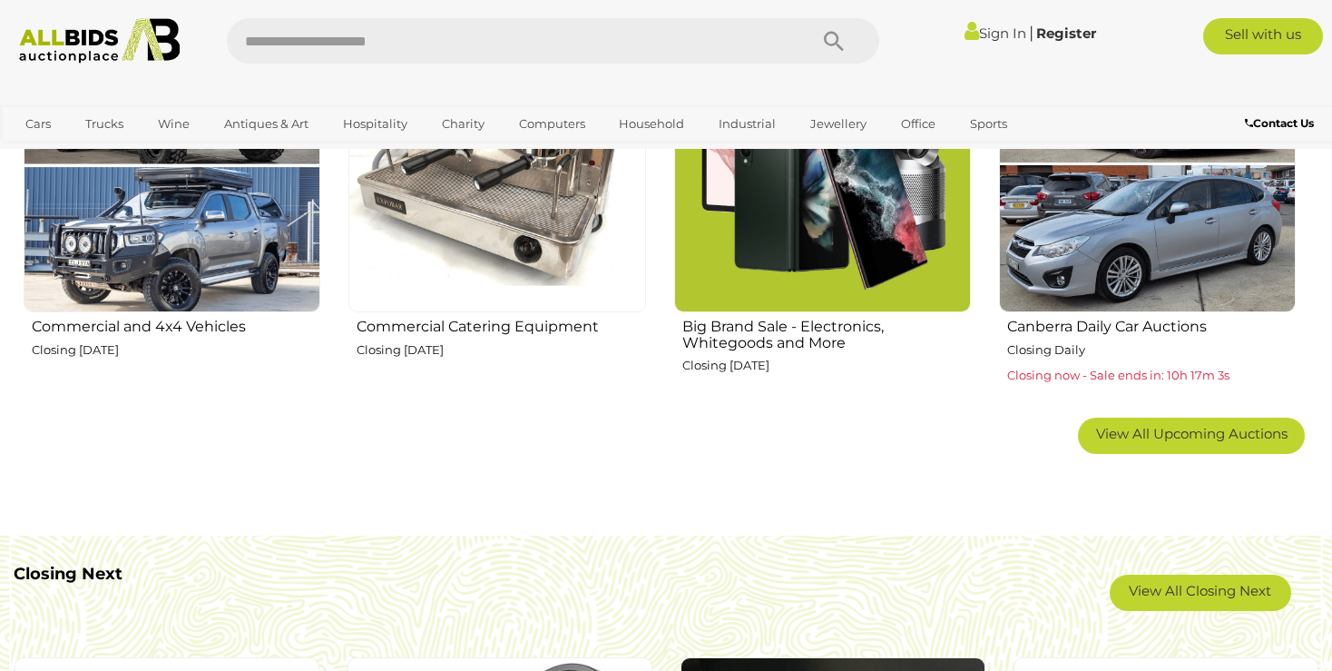
scroll to position [1341, 0]
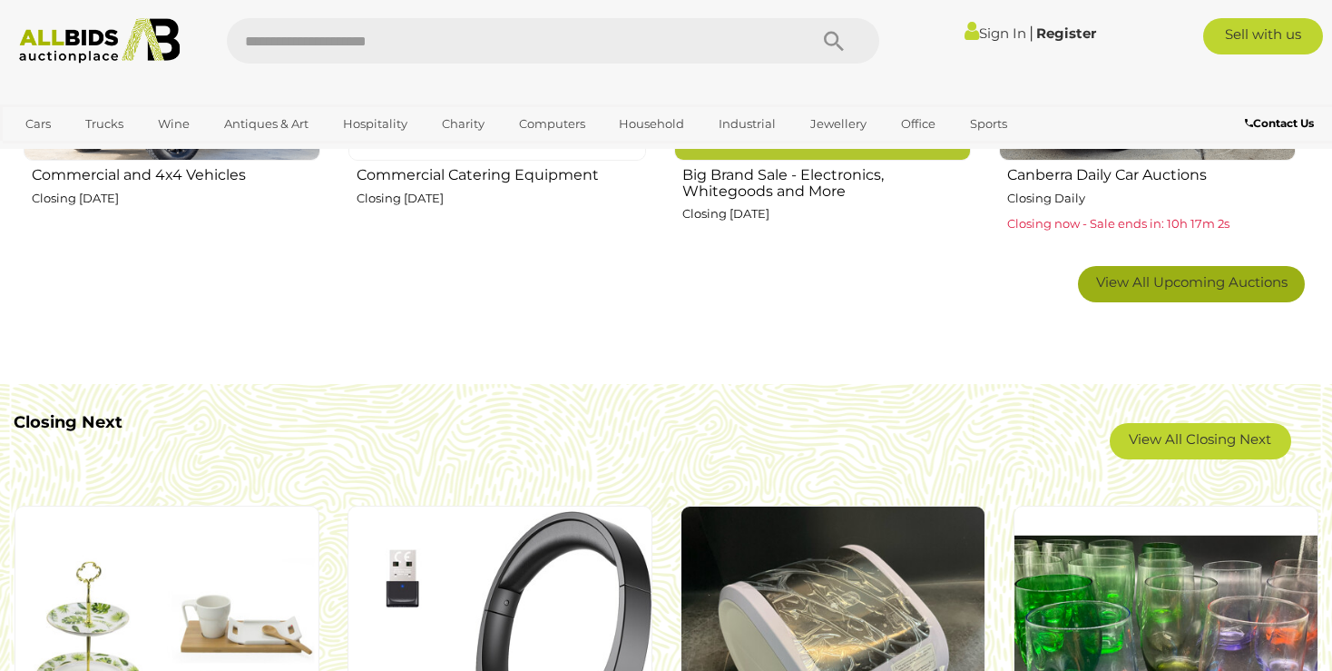
click at [1203, 287] on span "View All Upcoming Auctions" at bounding box center [1191, 281] width 191 height 17
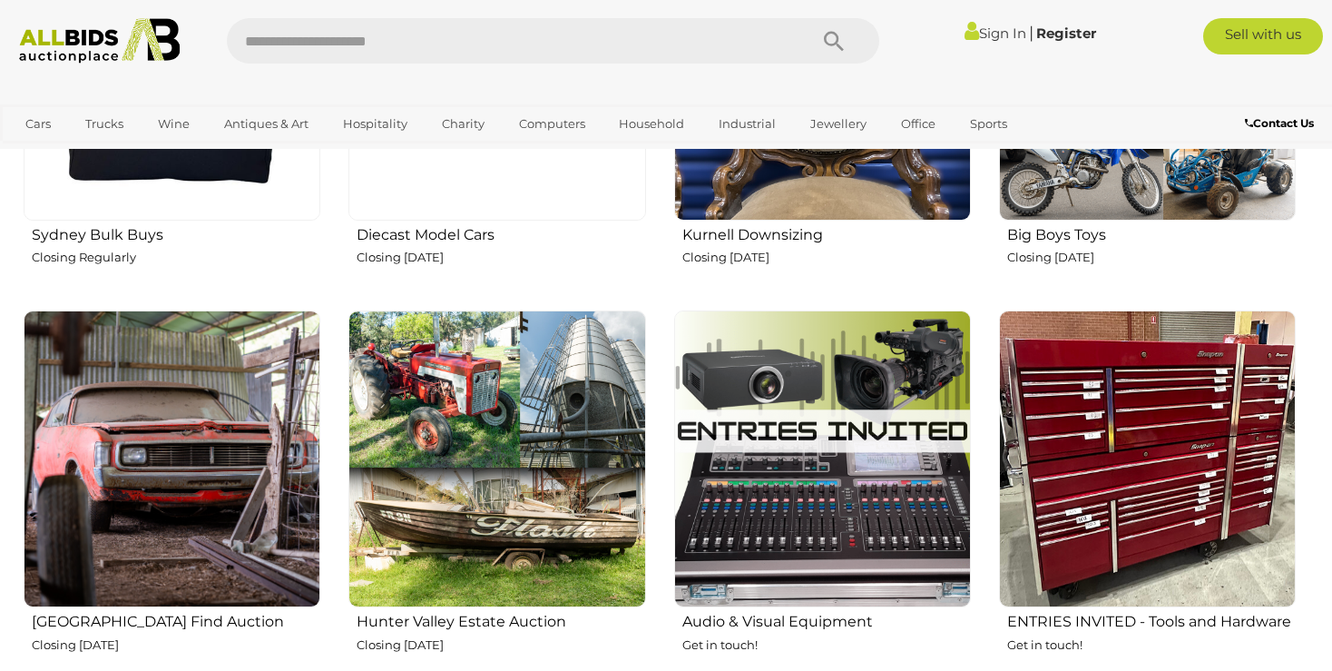
scroll to position [2875, 0]
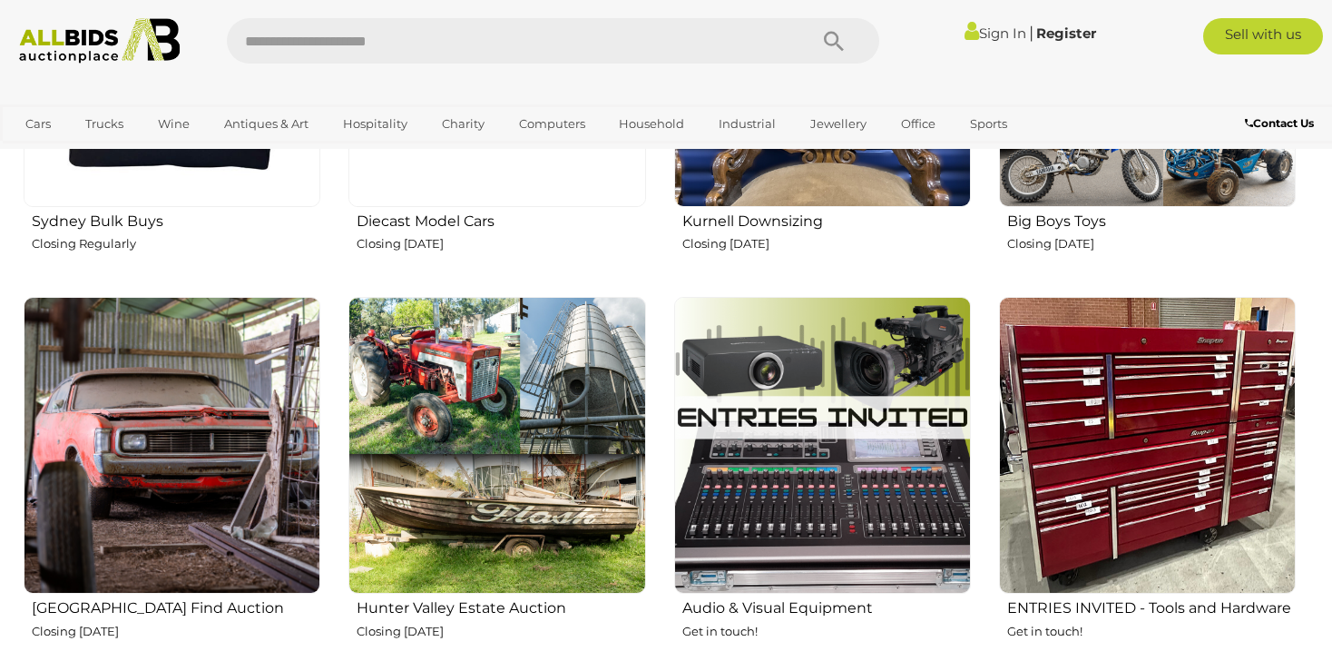
click at [796, 216] on h2 "Kurnell Downsizing" at bounding box center [826, 219] width 289 height 21
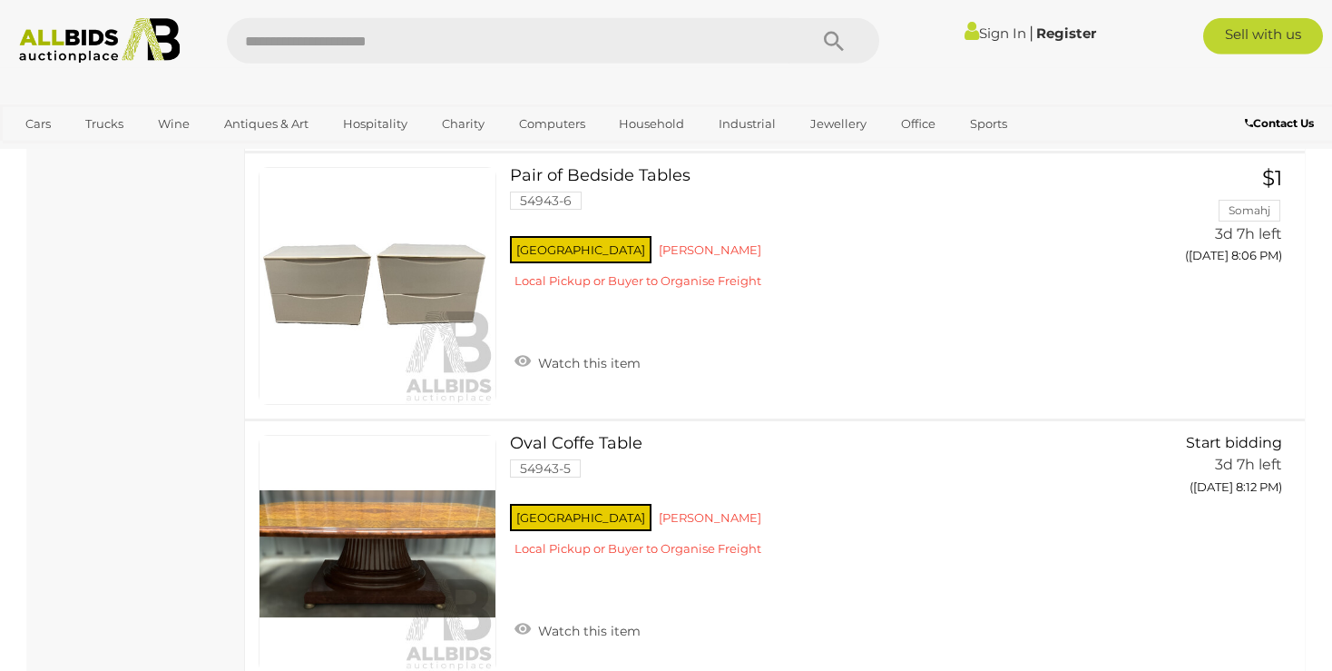
scroll to position [3066, 0]
